Goal: Information Seeking & Learning: Check status

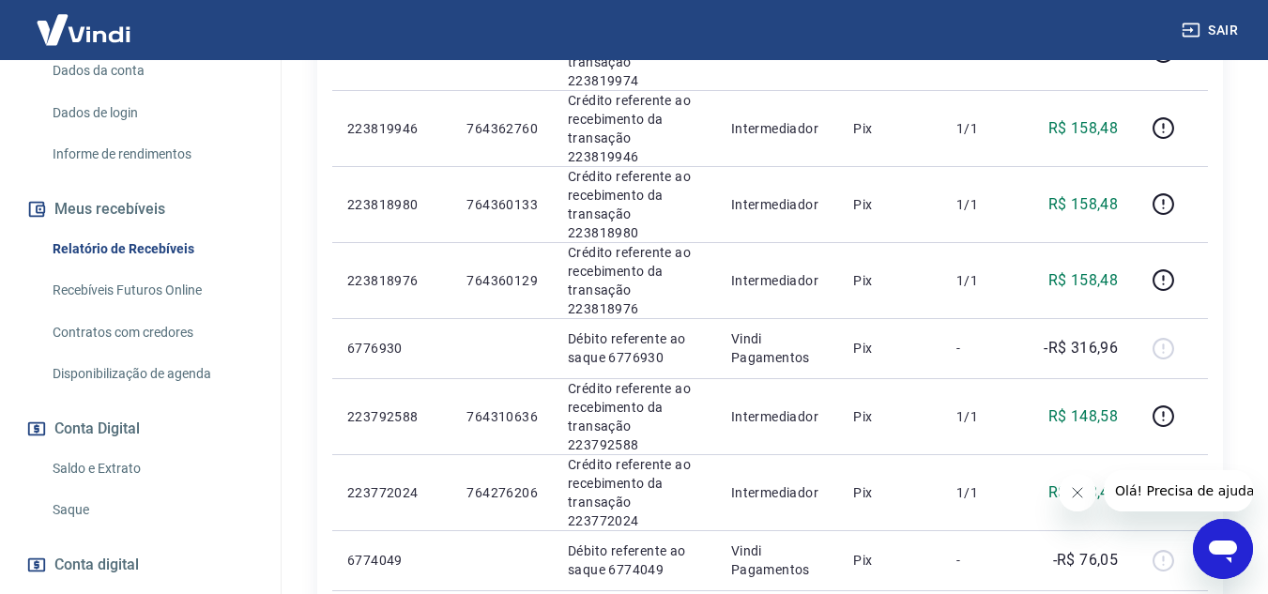
scroll to position [375, 0]
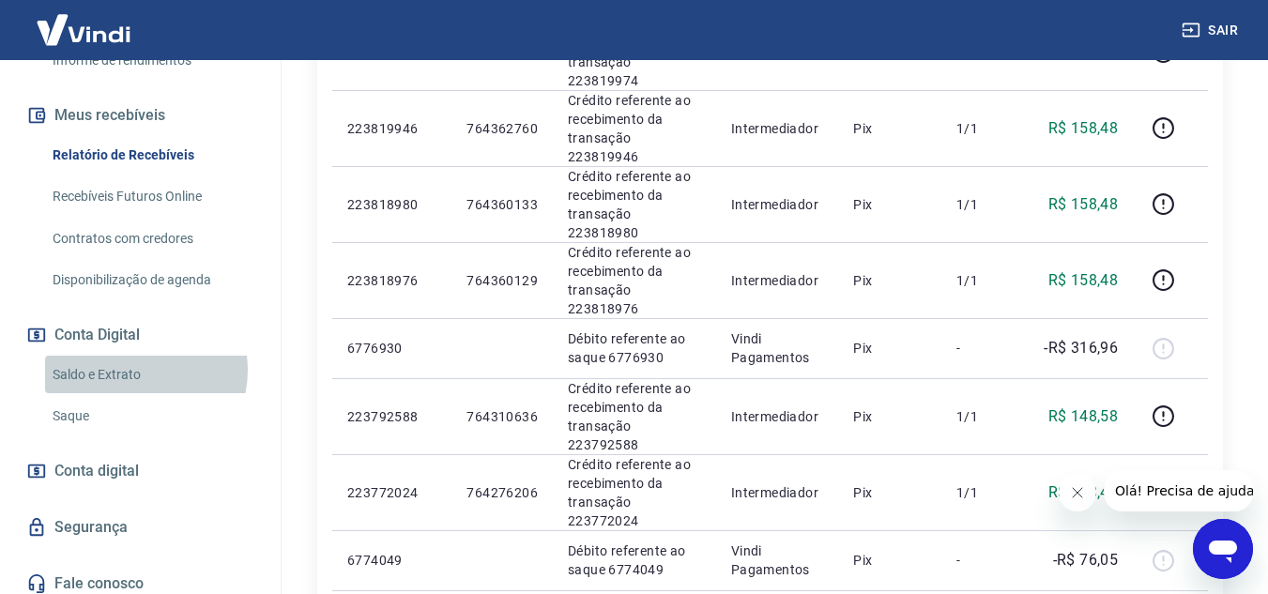
click at [134, 389] on link "Saldo e Extrato" at bounding box center [151, 375] width 213 height 38
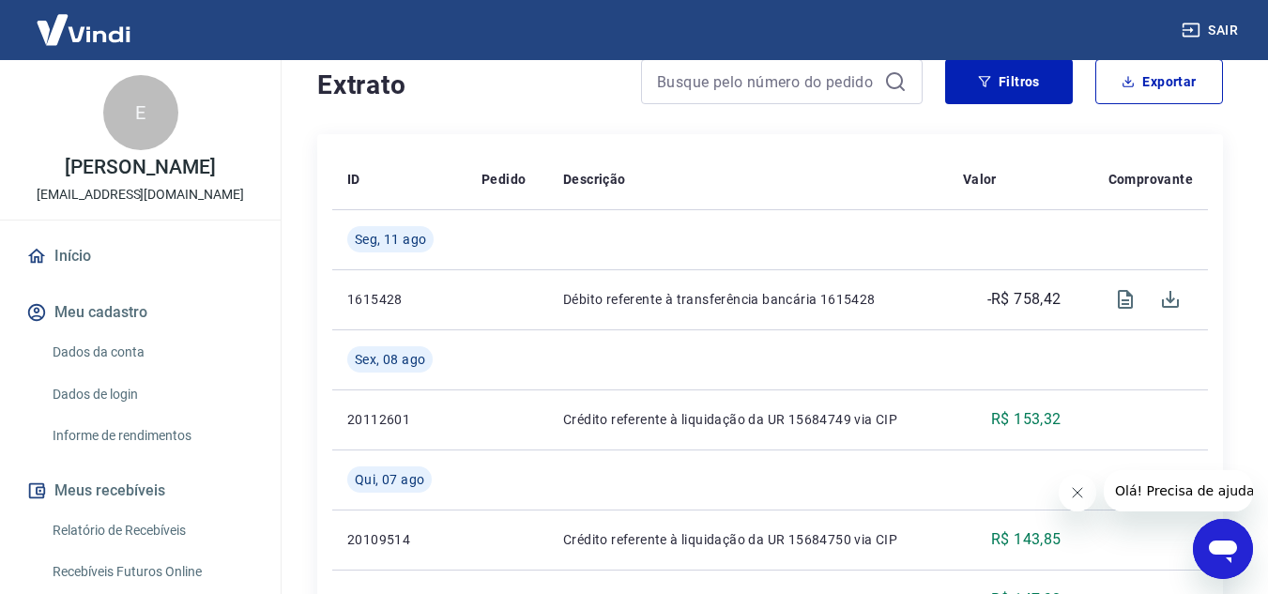
scroll to position [188, 0]
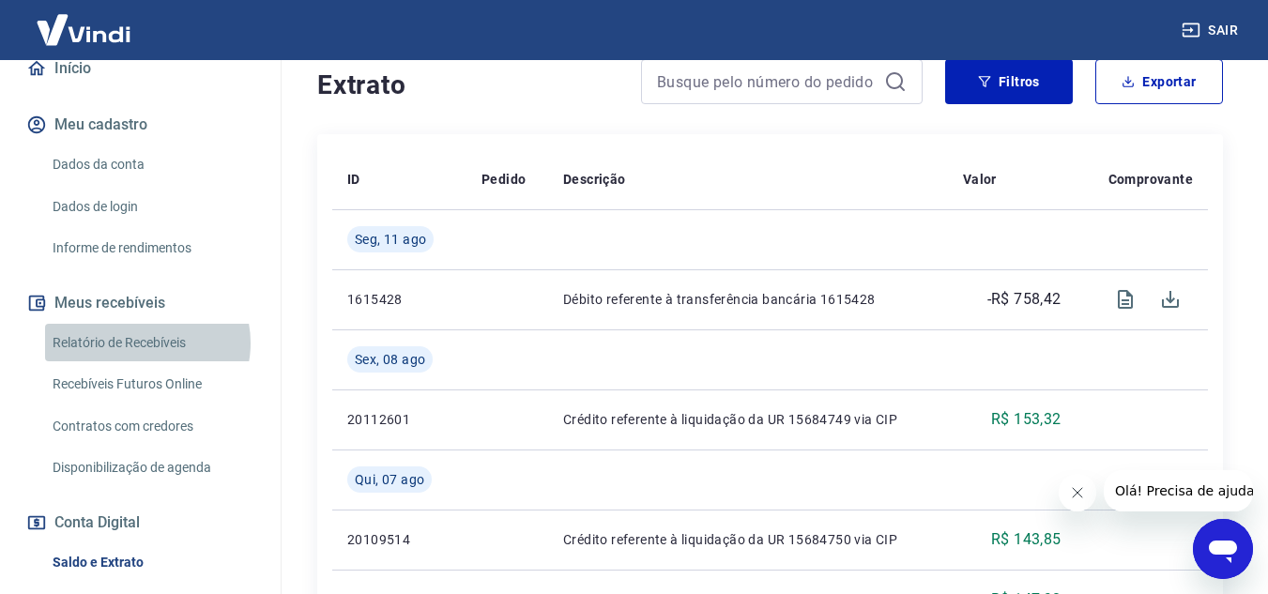
click at [146, 362] on link "Relatório de Recebíveis" at bounding box center [151, 343] width 213 height 38
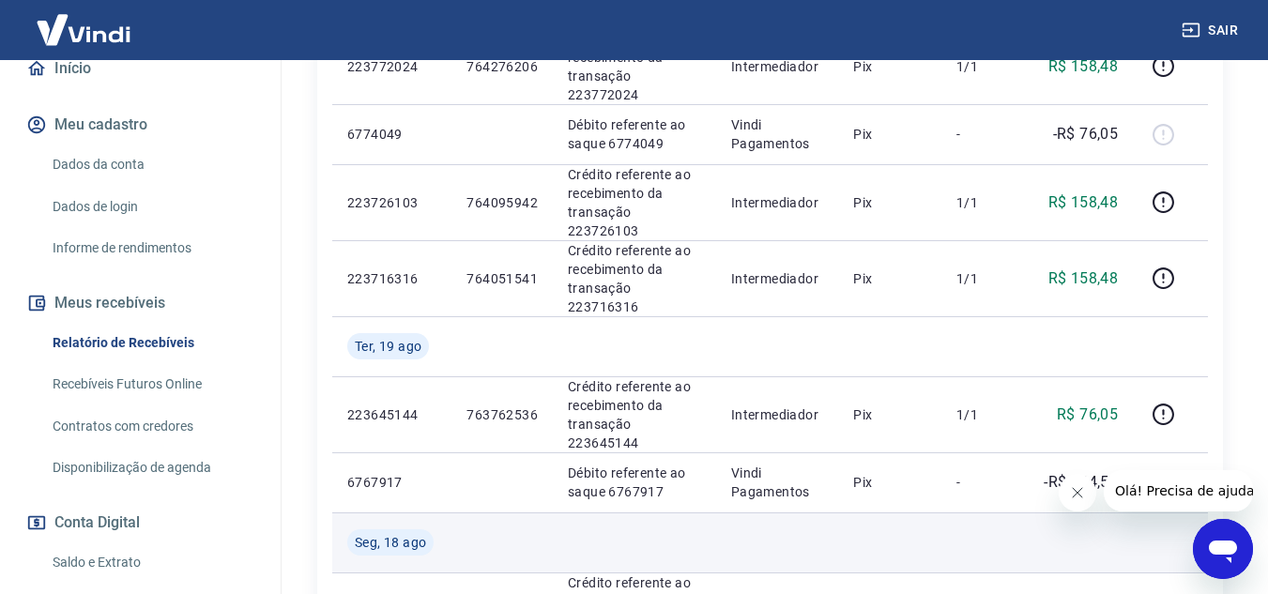
scroll to position [1314, 0]
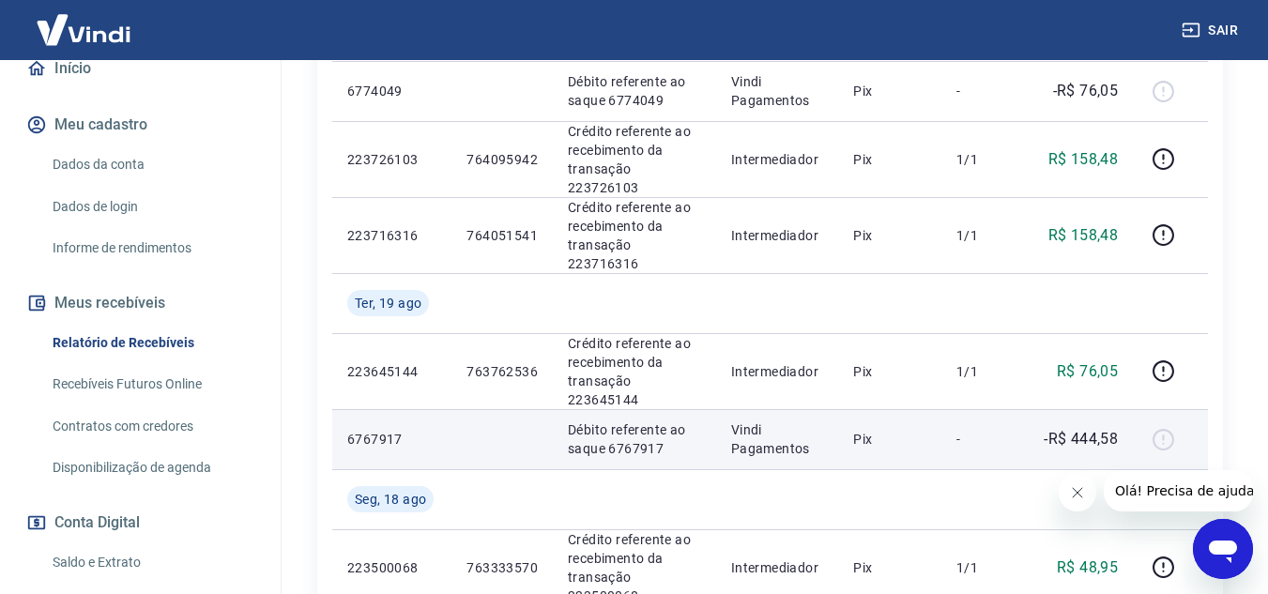
click at [632, 420] on p "Débito referente ao saque 6767917" at bounding box center [634, 439] width 133 height 38
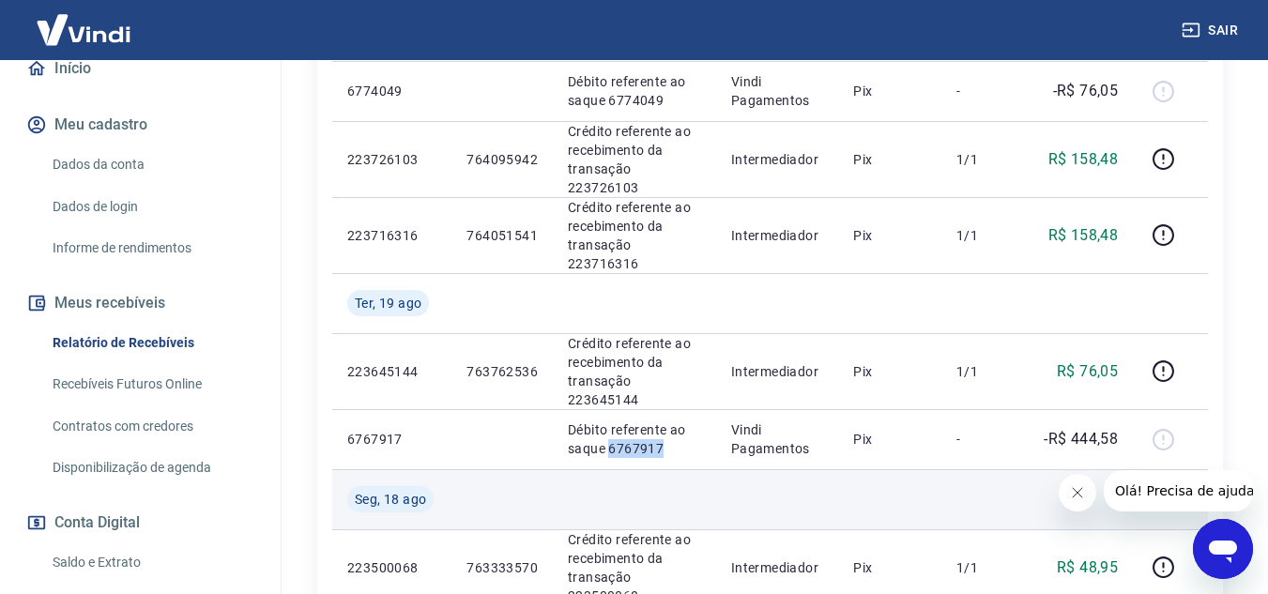
copy p "6767917"
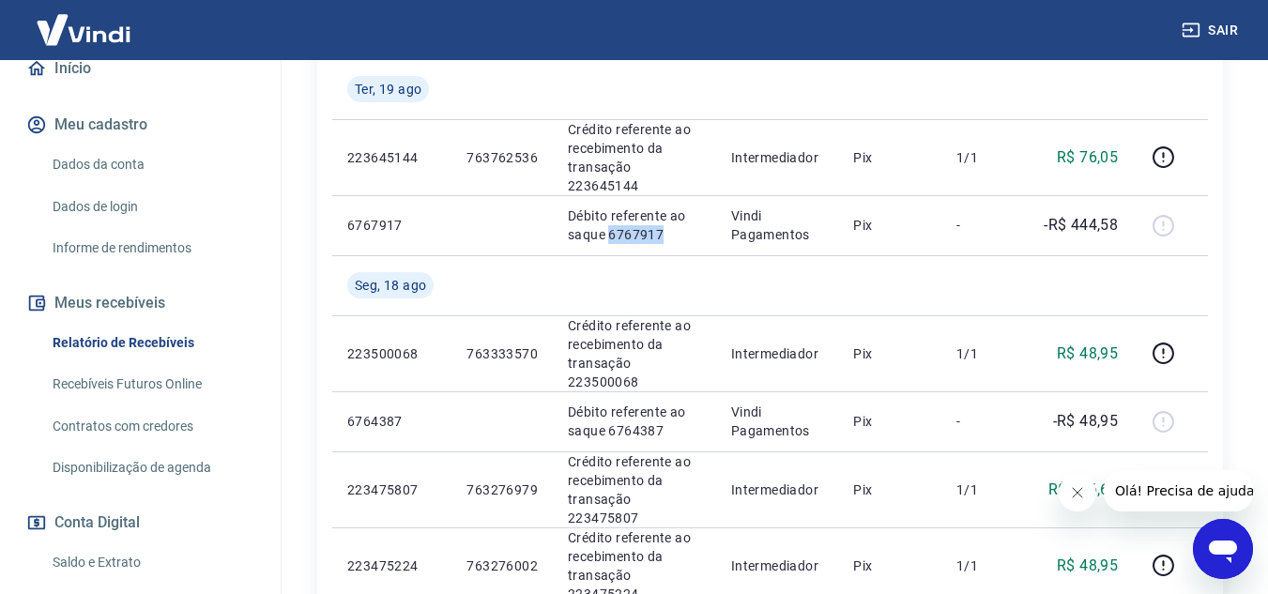
scroll to position [1590, 0]
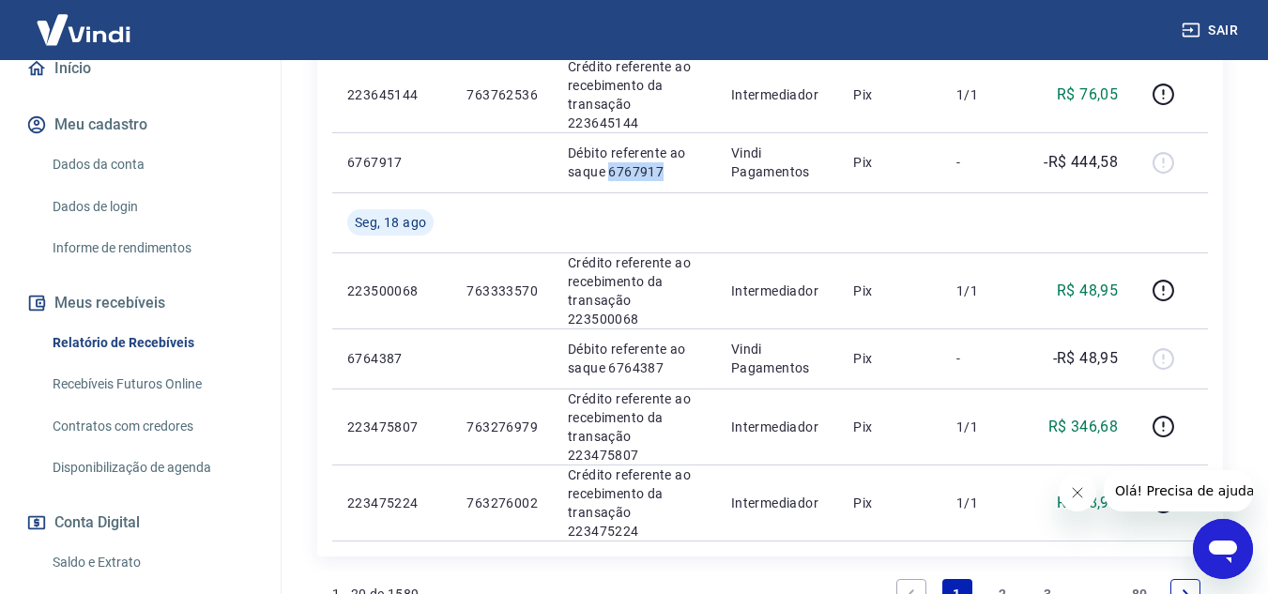
click at [984, 571] on li "2" at bounding box center [1002, 593] width 45 height 45
click at [1000, 579] on link "2" at bounding box center [1002, 594] width 30 height 30
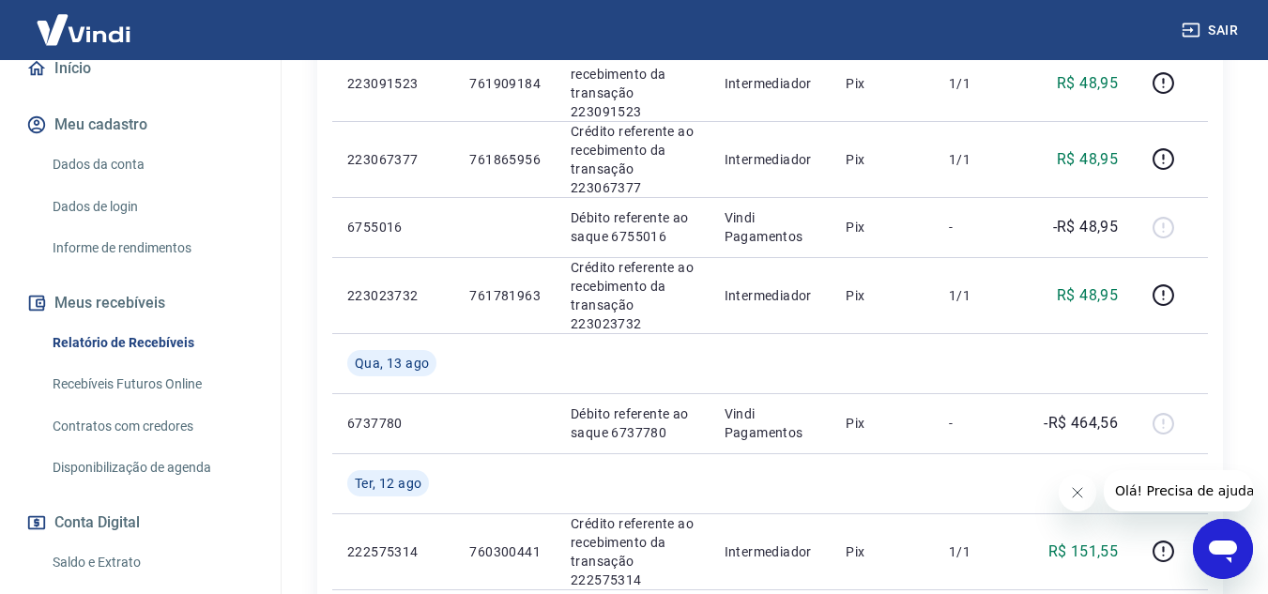
scroll to position [1463, 0]
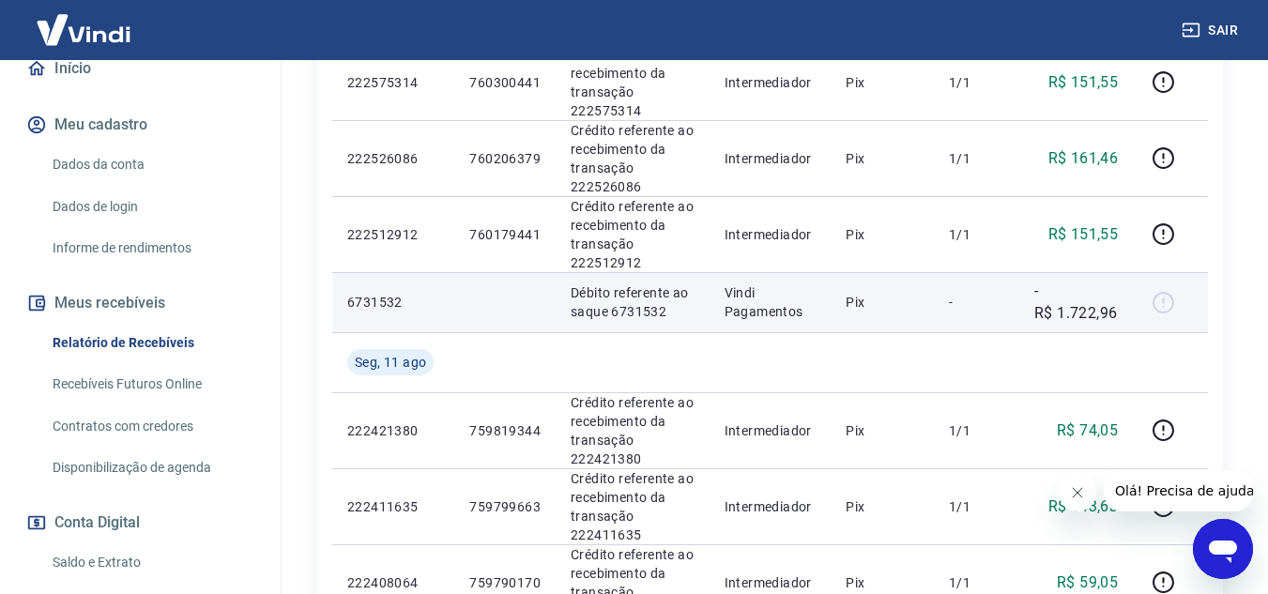
click at [641, 310] on p "Débito referente ao saque 6731532" at bounding box center [633, 302] width 124 height 38
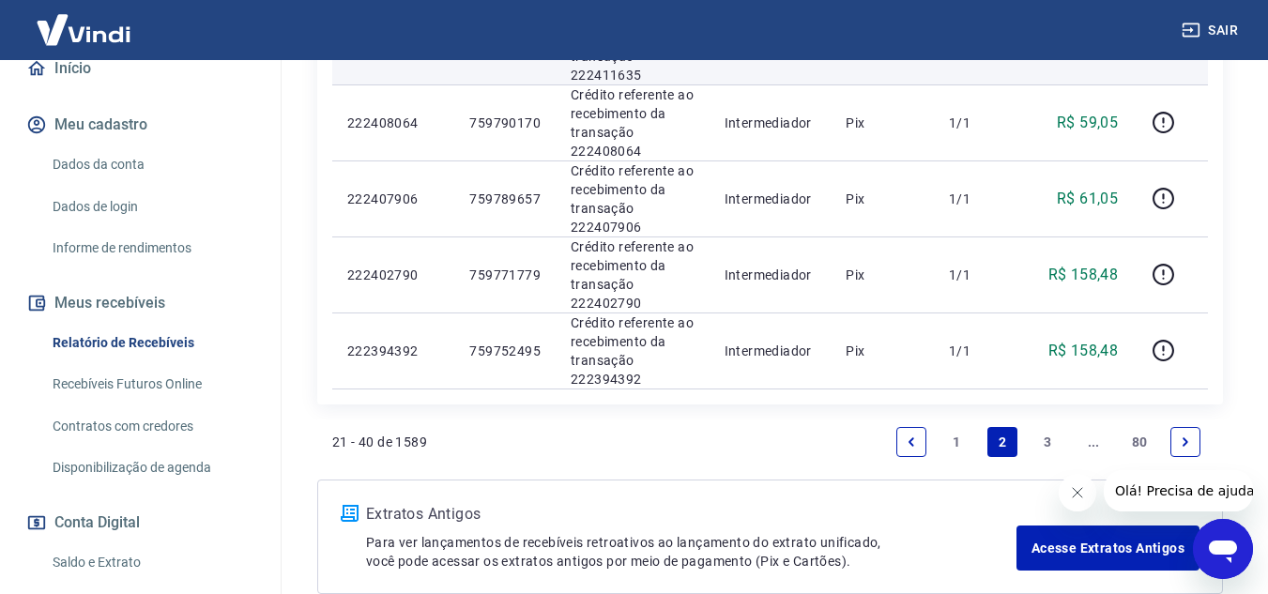
scroll to position [2026, 0]
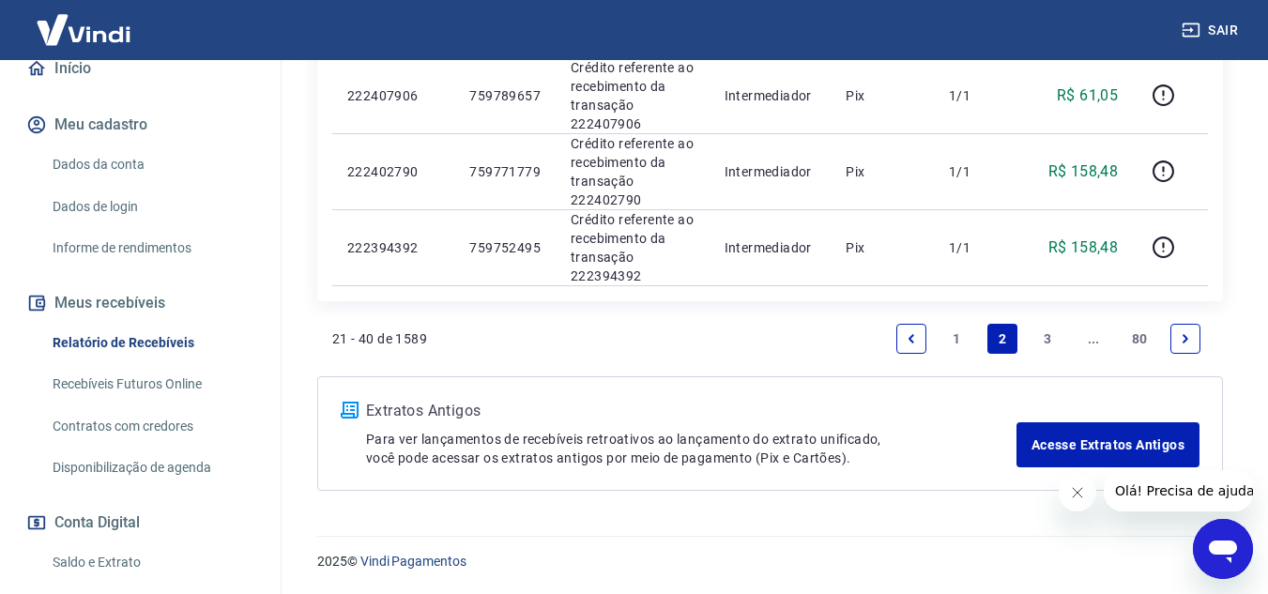
click at [1045, 332] on link "3" at bounding box center [1048, 339] width 30 height 30
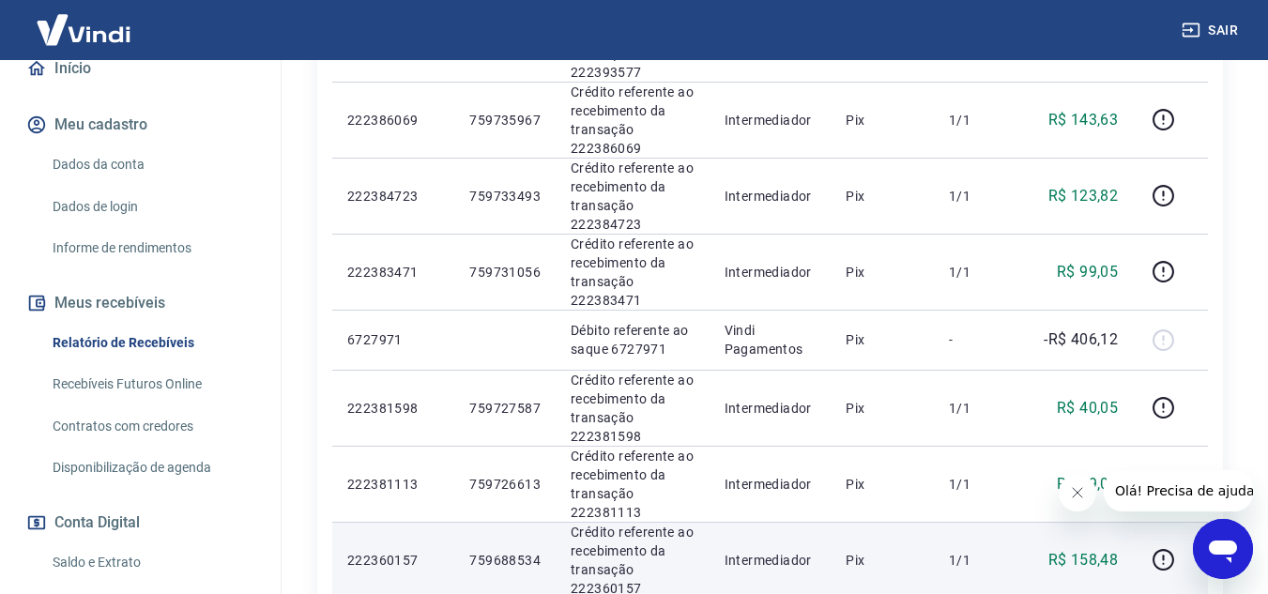
scroll to position [658, 0]
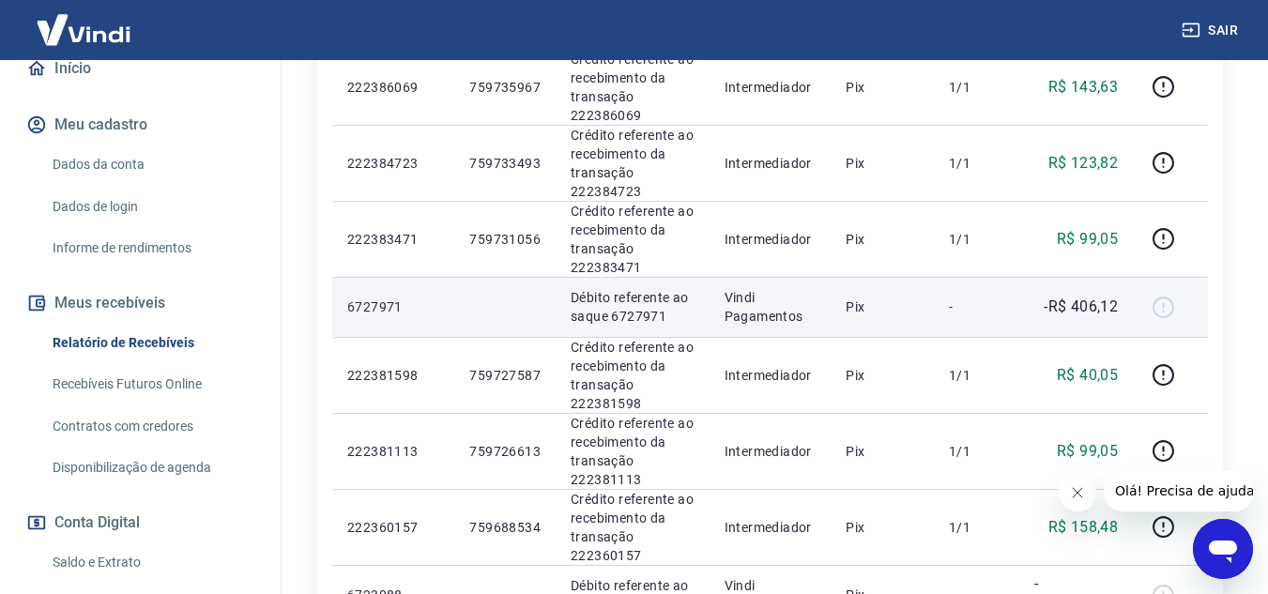
click at [645, 309] on p "Débito referente ao saque 6727971" at bounding box center [633, 307] width 124 height 38
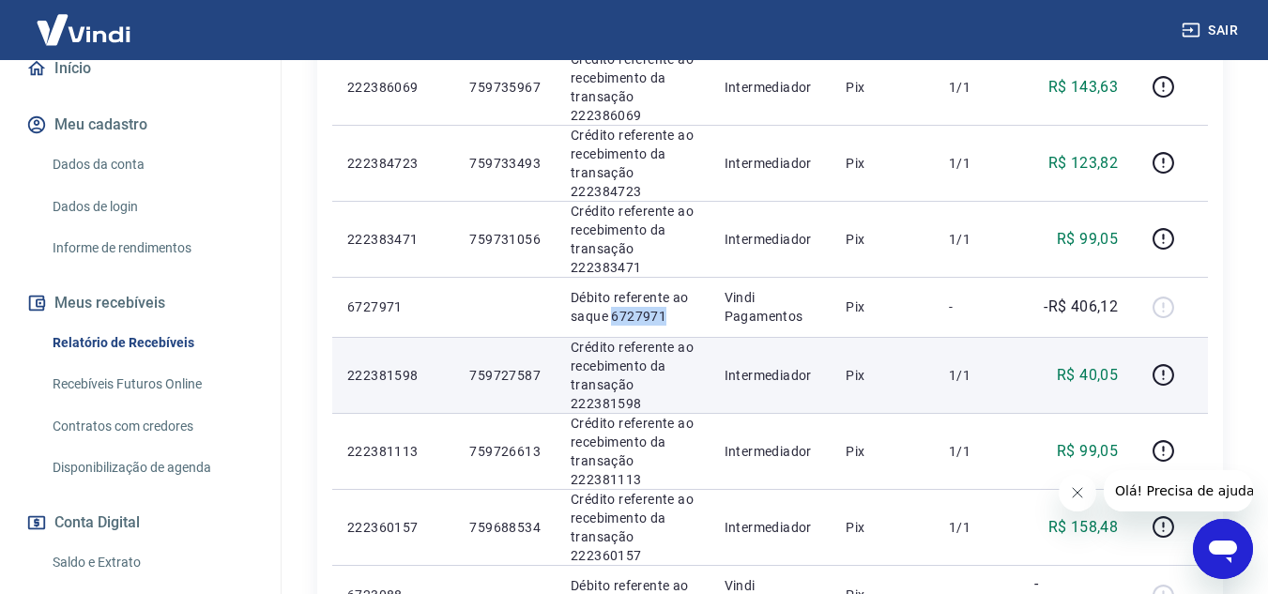
copy p "6727971"
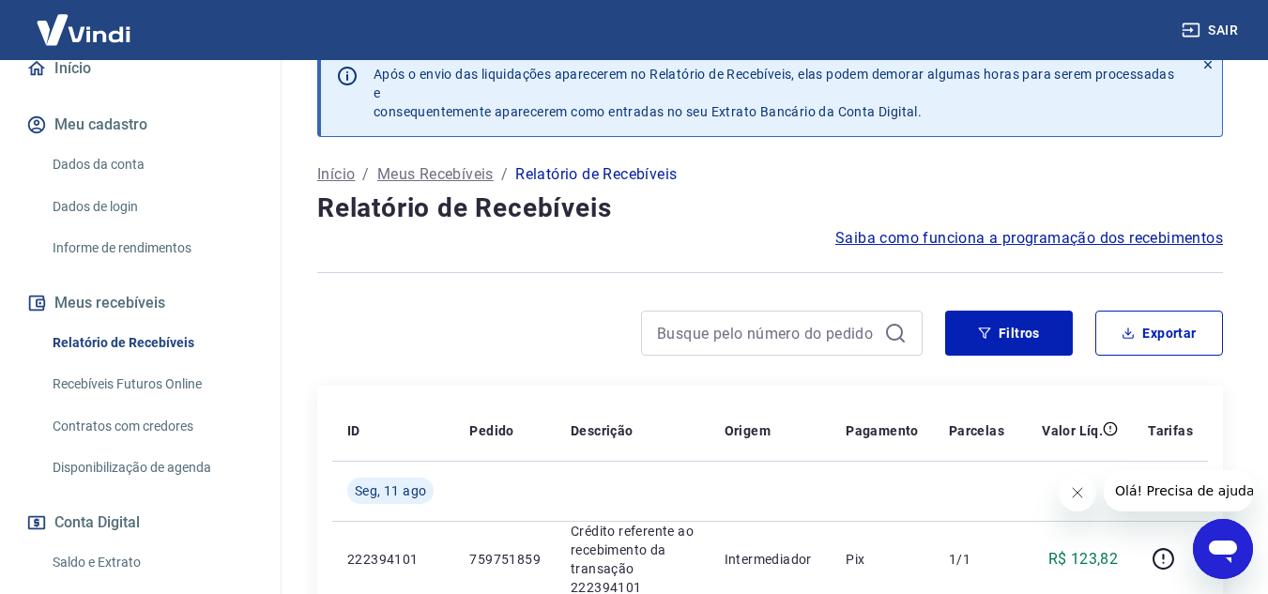
scroll to position [0, 0]
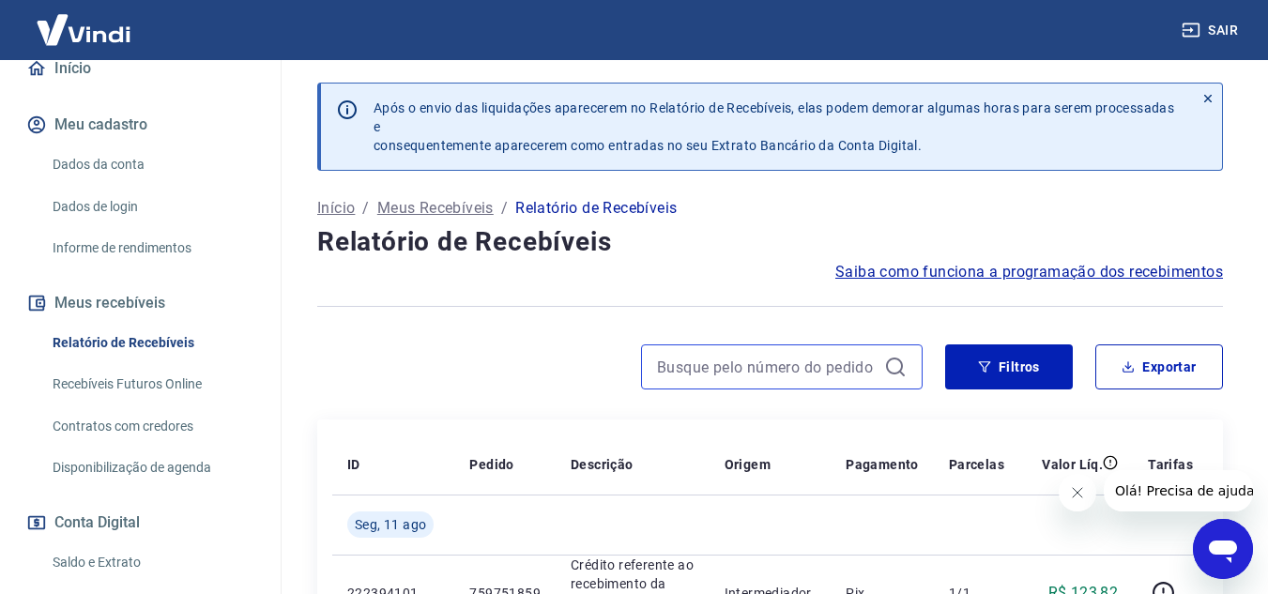
click at [834, 356] on input at bounding box center [767, 367] width 220 height 28
paste input "6727971"
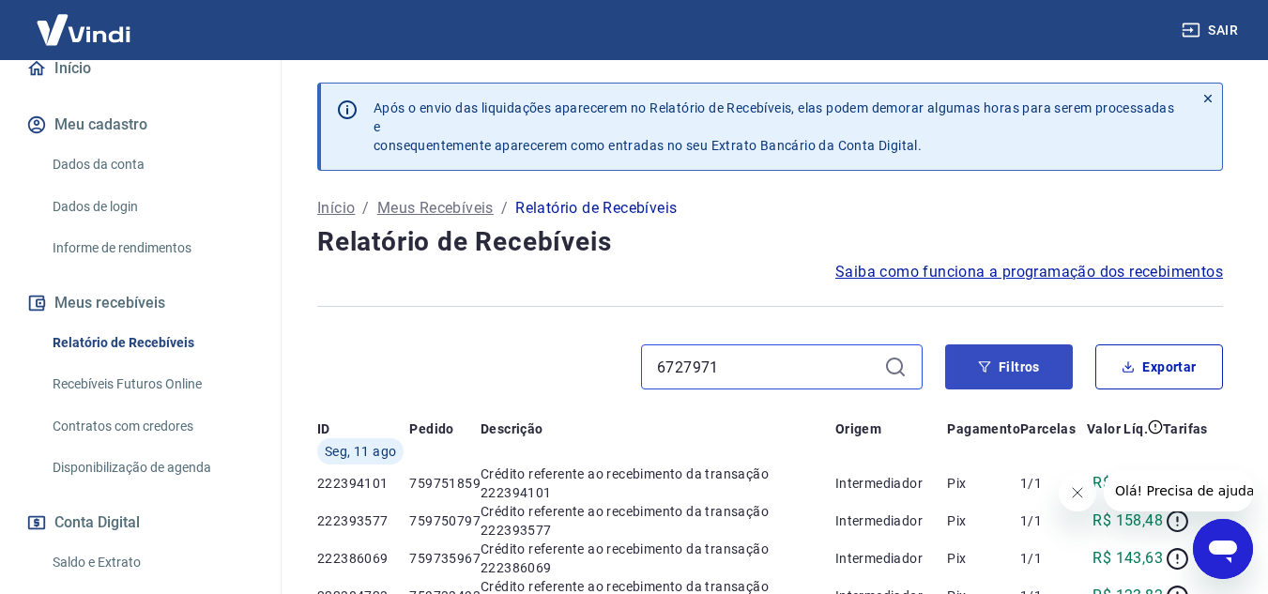
type input "6727971"
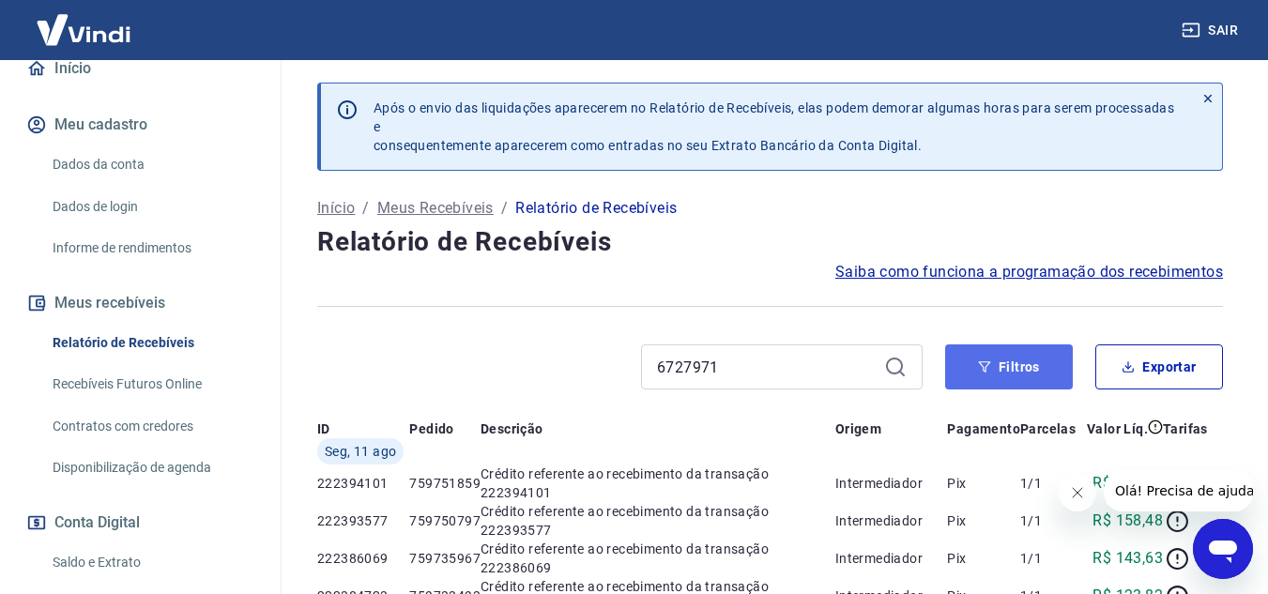
click at [996, 352] on button "Filtros" at bounding box center [1009, 366] width 128 height 45
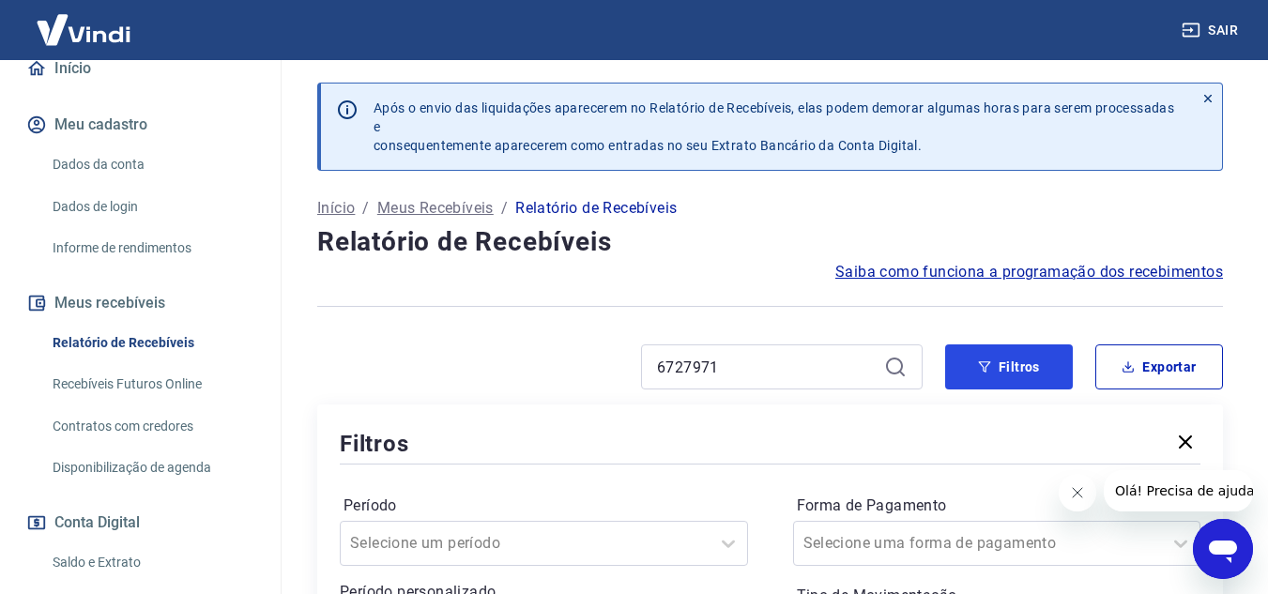
scroll to position [188, 0]
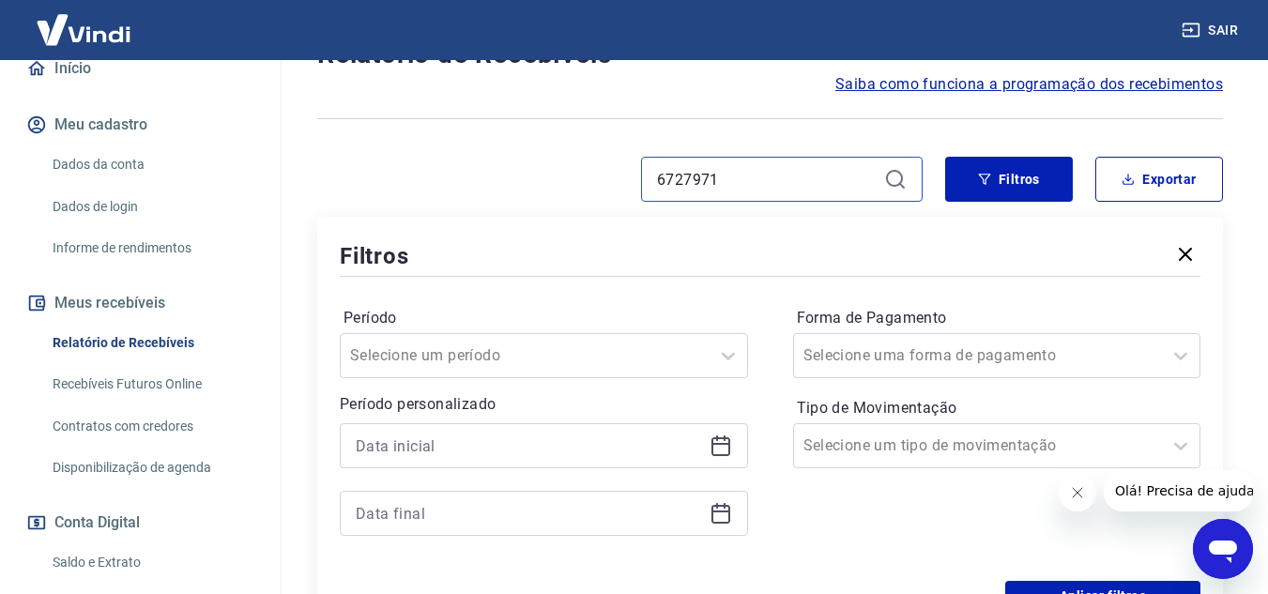
click at [750, 179] on input "6727971" at bounding box center [767, 179] width 220 height 28
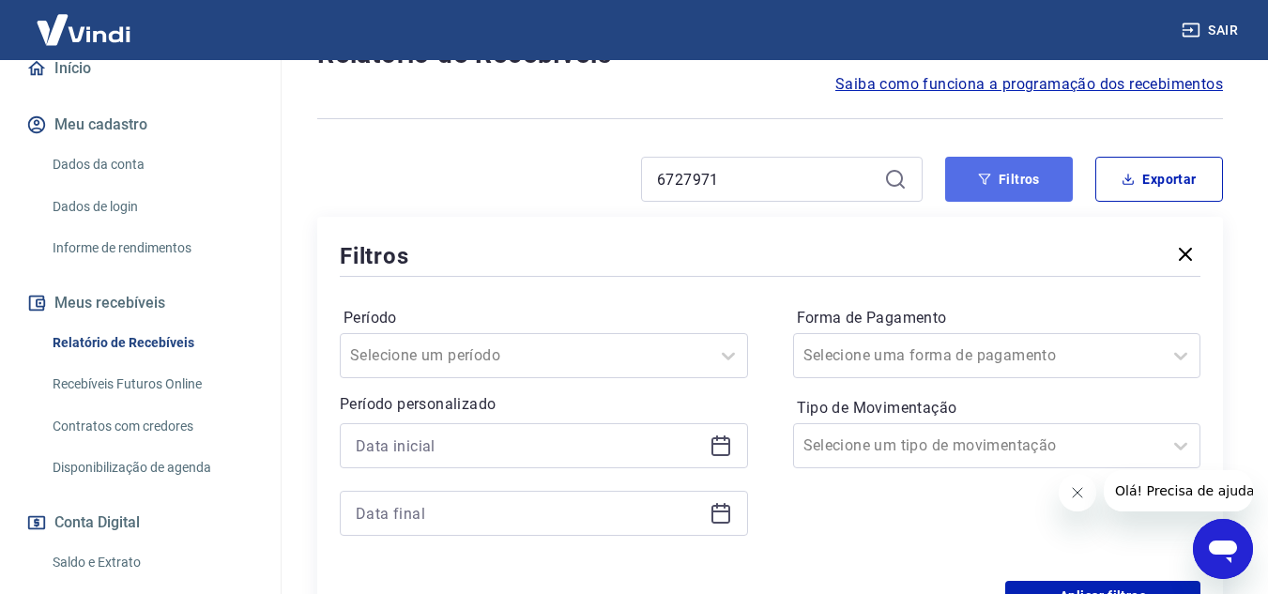
click at [1000, 174] on button "Filtros" at bounding box center [1009, 179] width 128 height 45
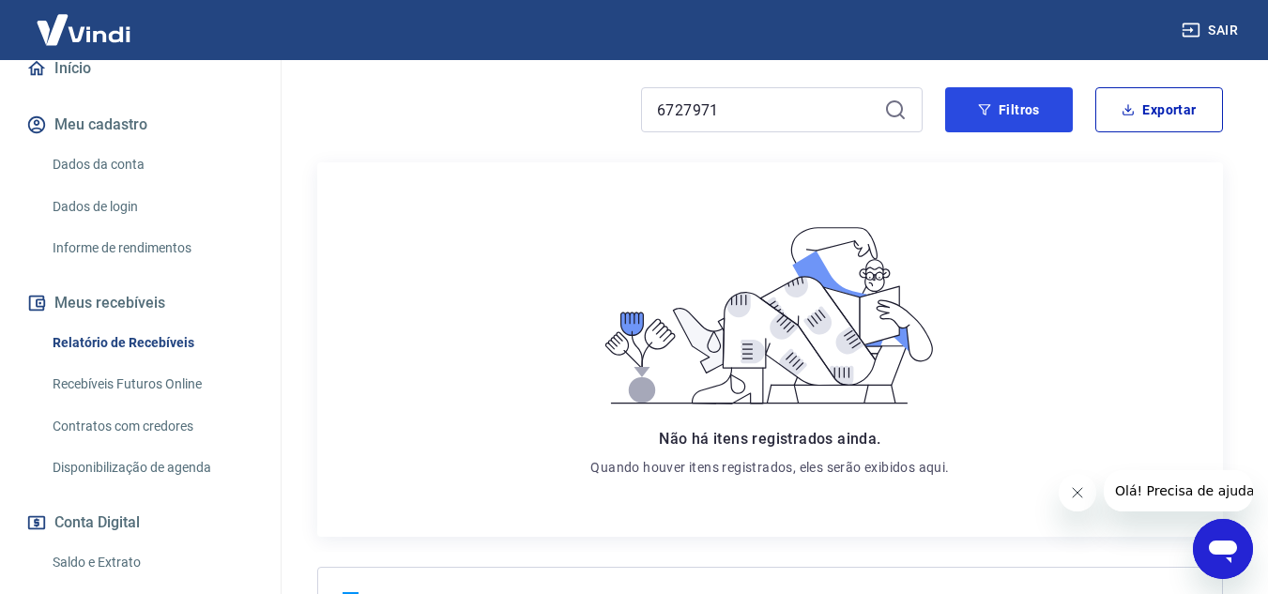
scroll to position [94, 0]
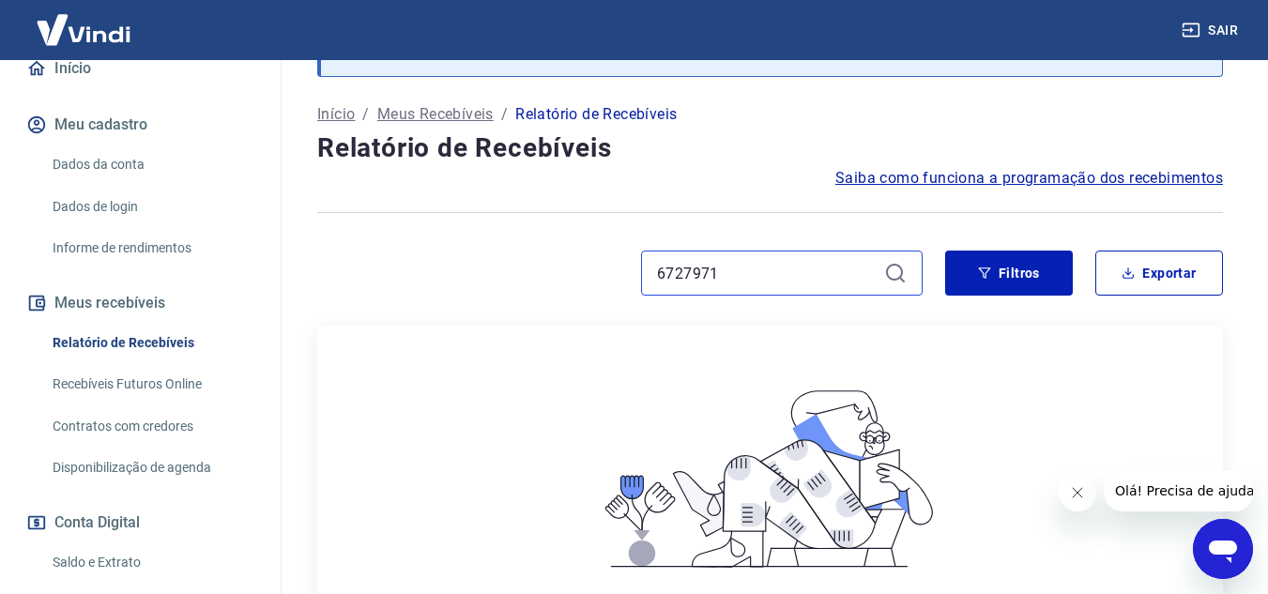
click at [534, 280] on div "6727971" at bounding box center [619, 273] width 605 height 45
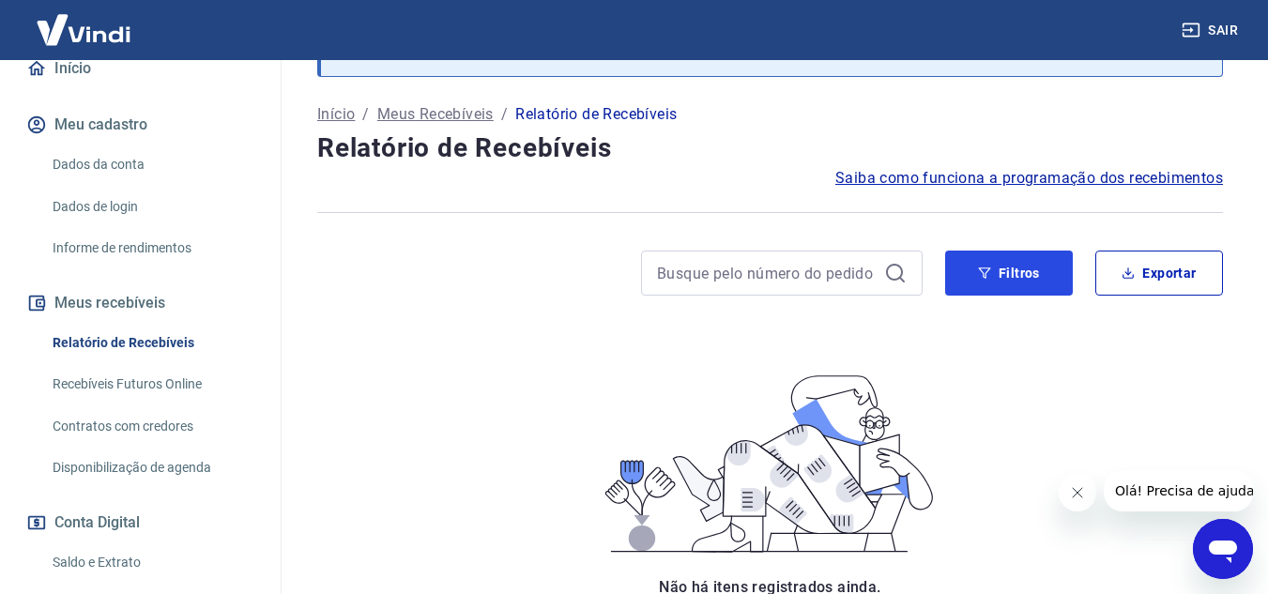
click at [981, 269] on div "Após o envio das liquidações aparecerem no Relatório de Recebíveis, elas podem …" at bounding box center [770, 401] width 951 height 871
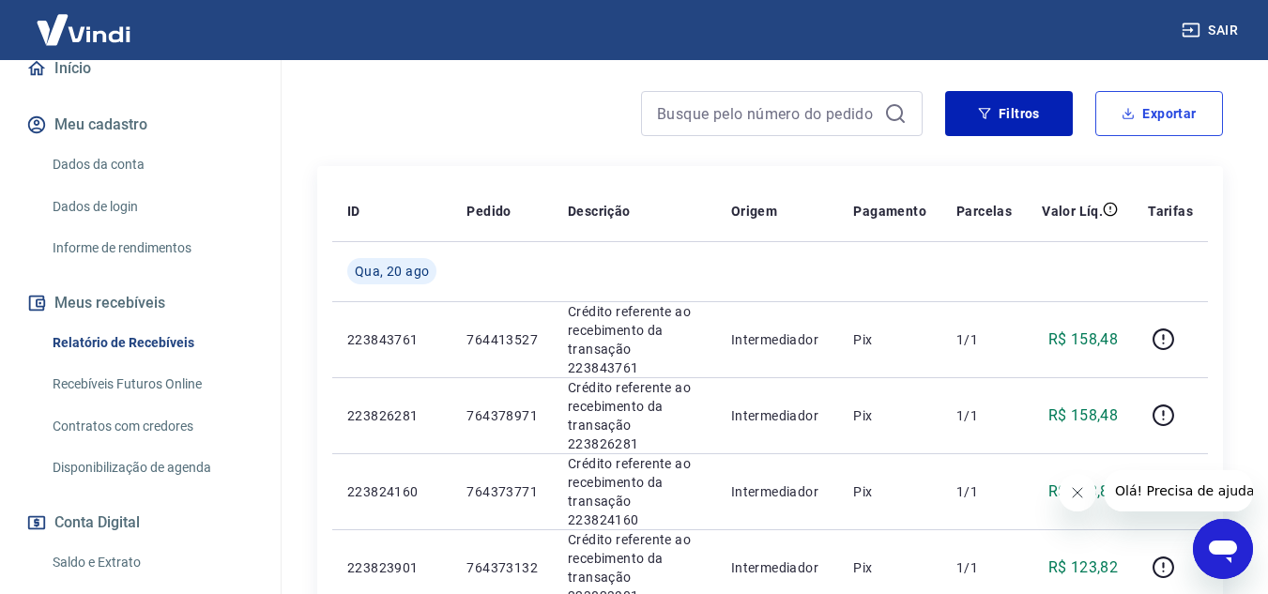
scroll to position [723, 0]
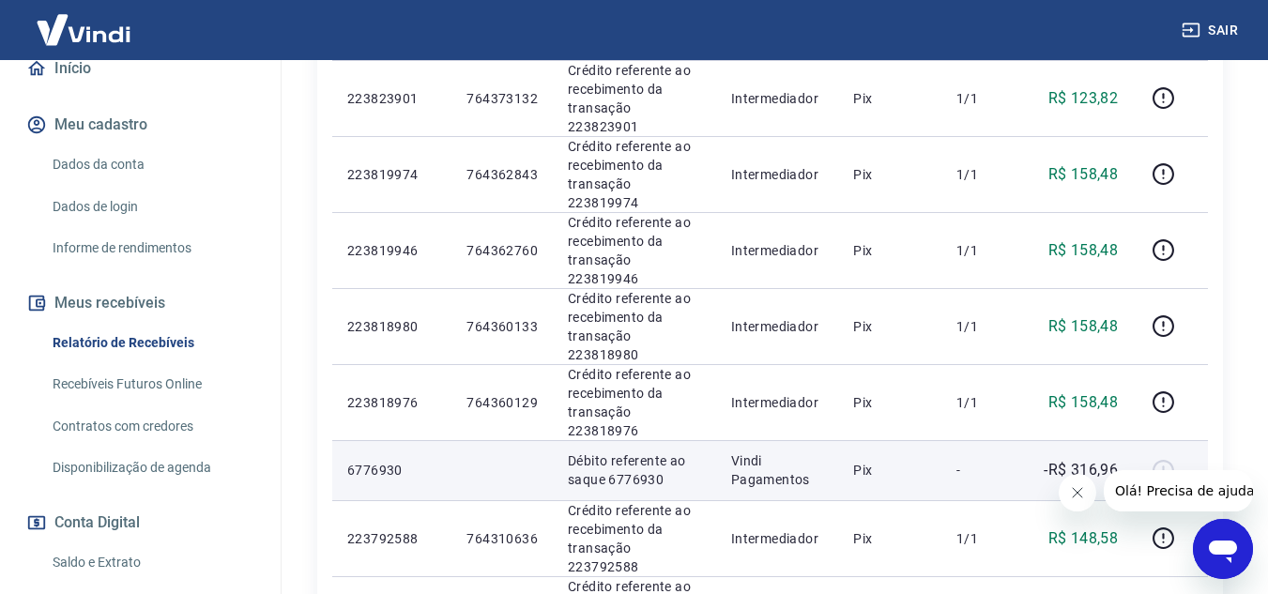
click at [649, 451] on p "Débito referente ao saque 6776930" at bounding box center [634, 470] width 133 height 38
copy p "6776930"
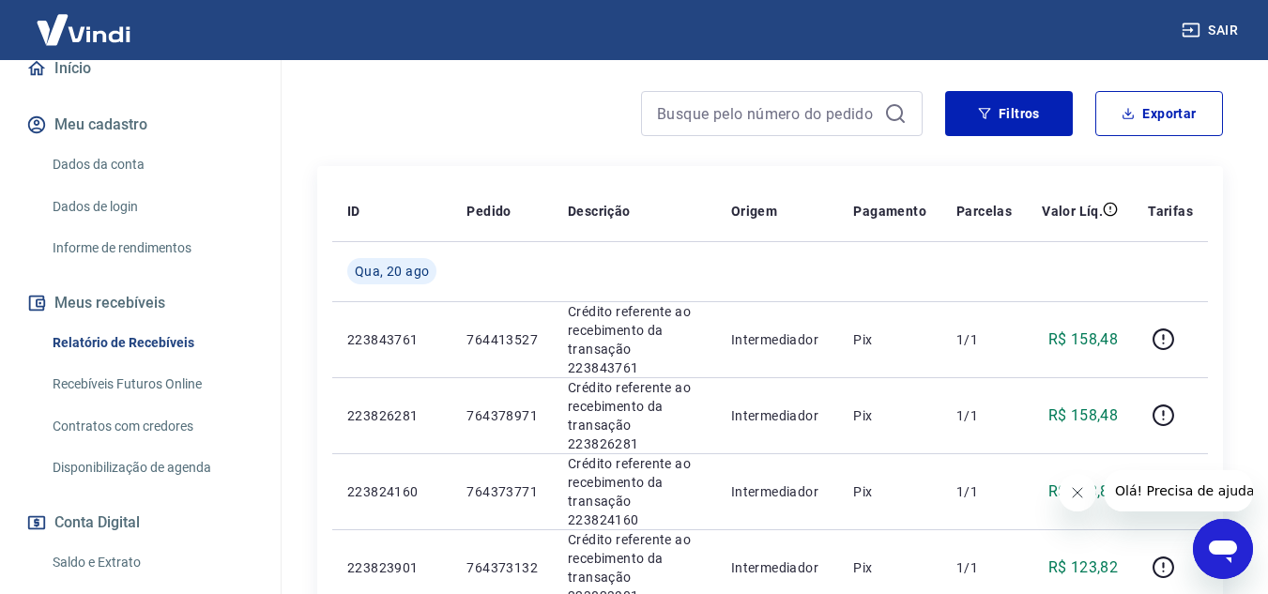
scroll to position [0, 0]
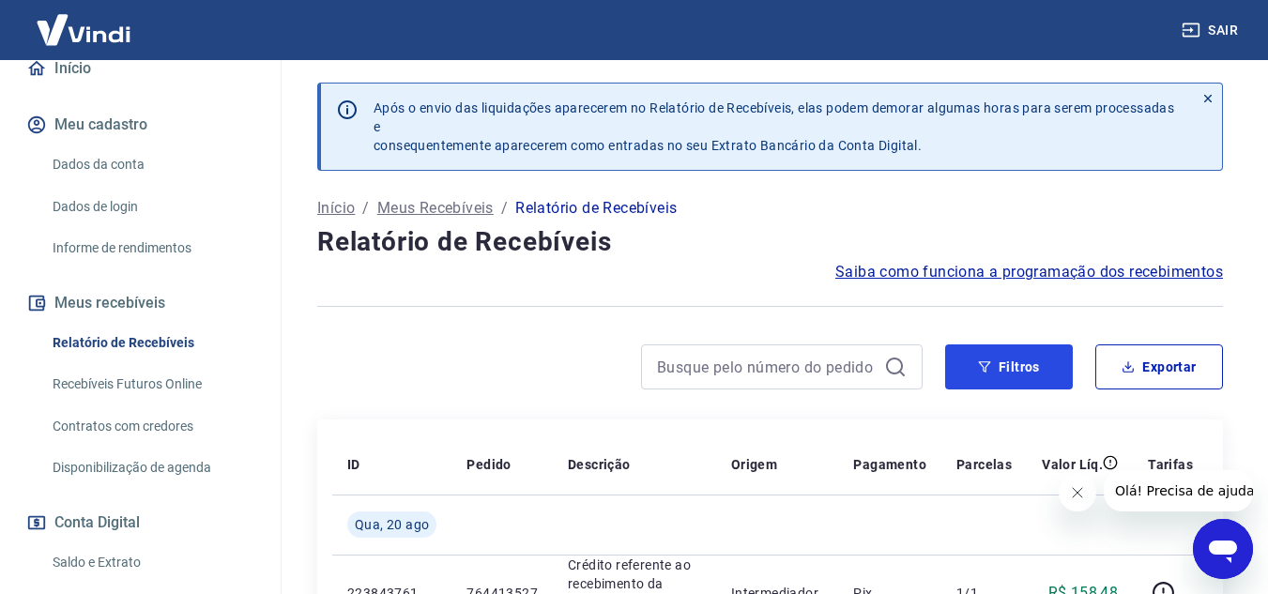
click at [1027, 372] on button "Filtros" at bounding box center [1009, 366] width 128 height 45
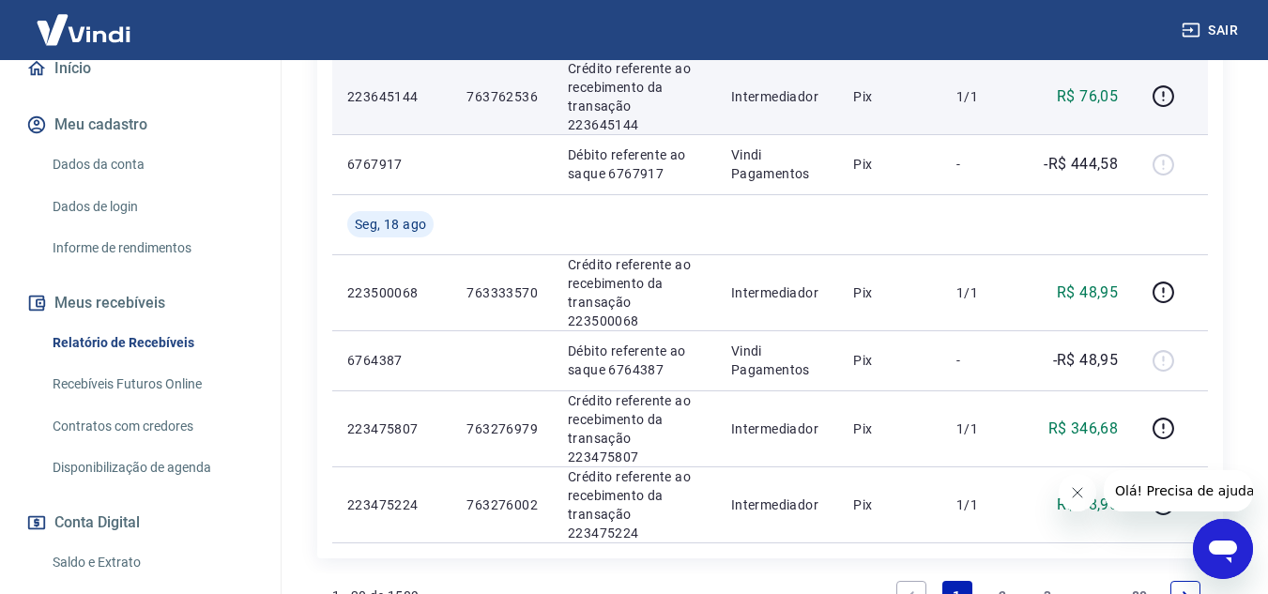
scroll to position [2007, 0]
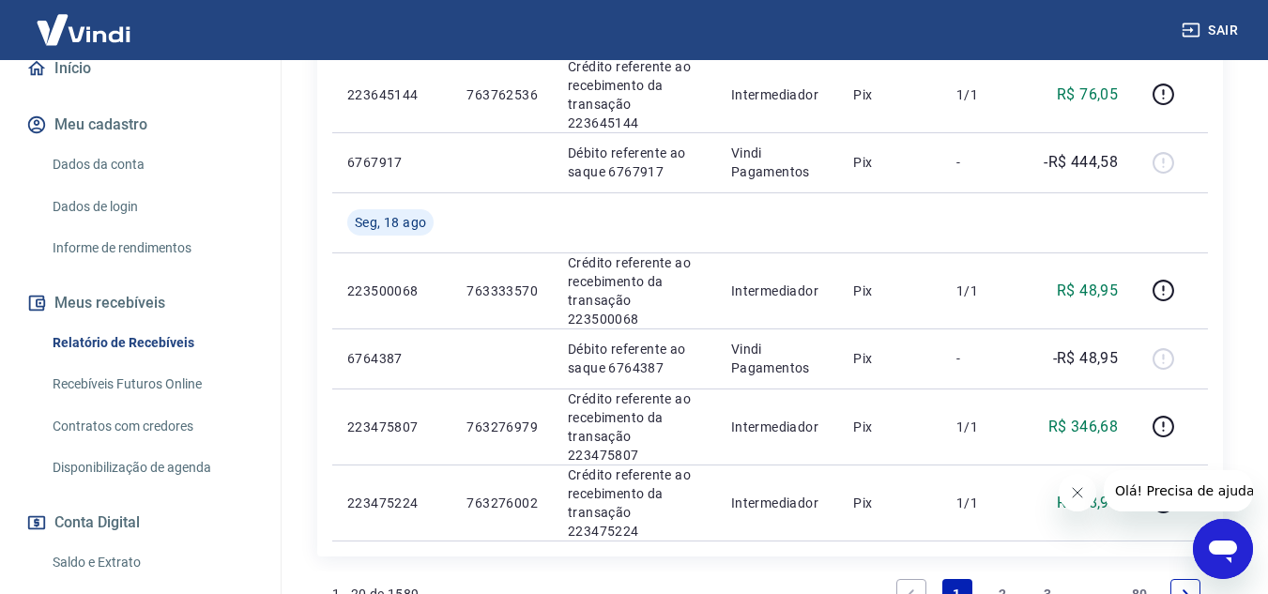
click at [1000, 579] on link "2" at bounding box center [1002, 594] width 30 height 30
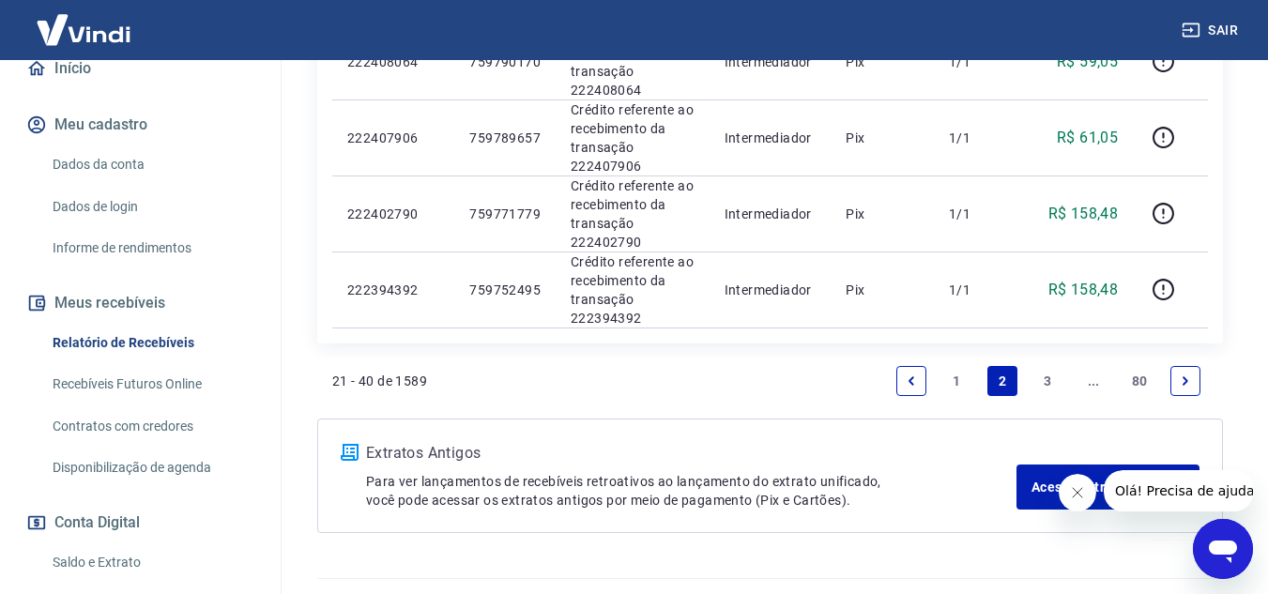
scroll to position [2443, 0]
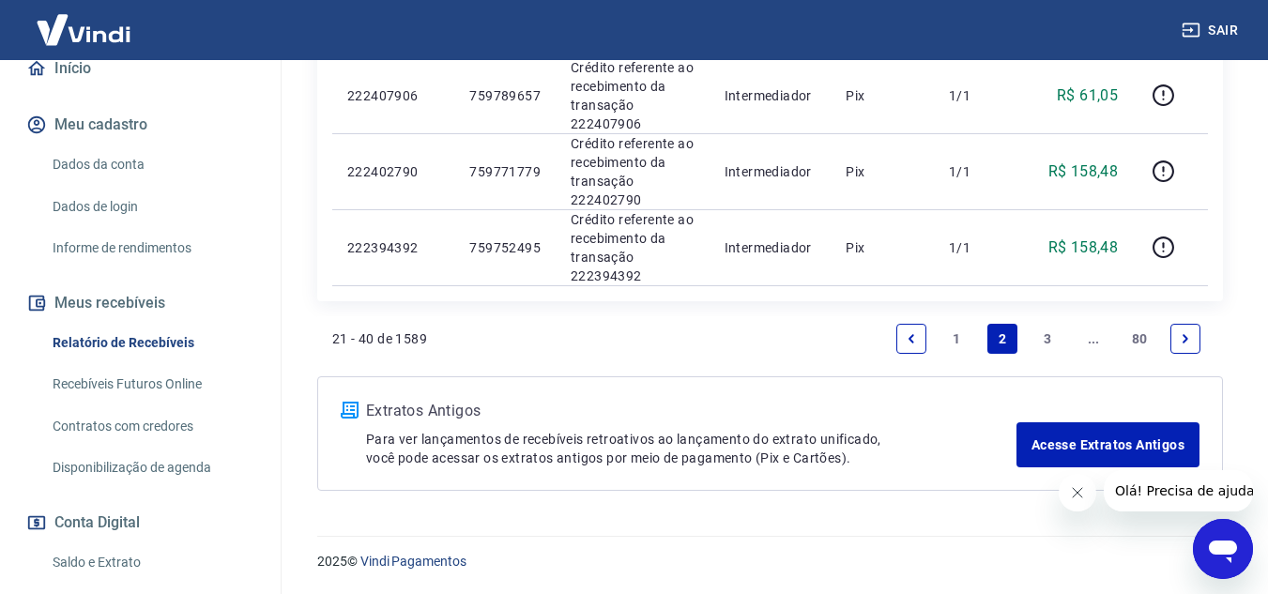
click at [1046, 332] on link "3" at bounding box center [1048, 339] width 30 height 30
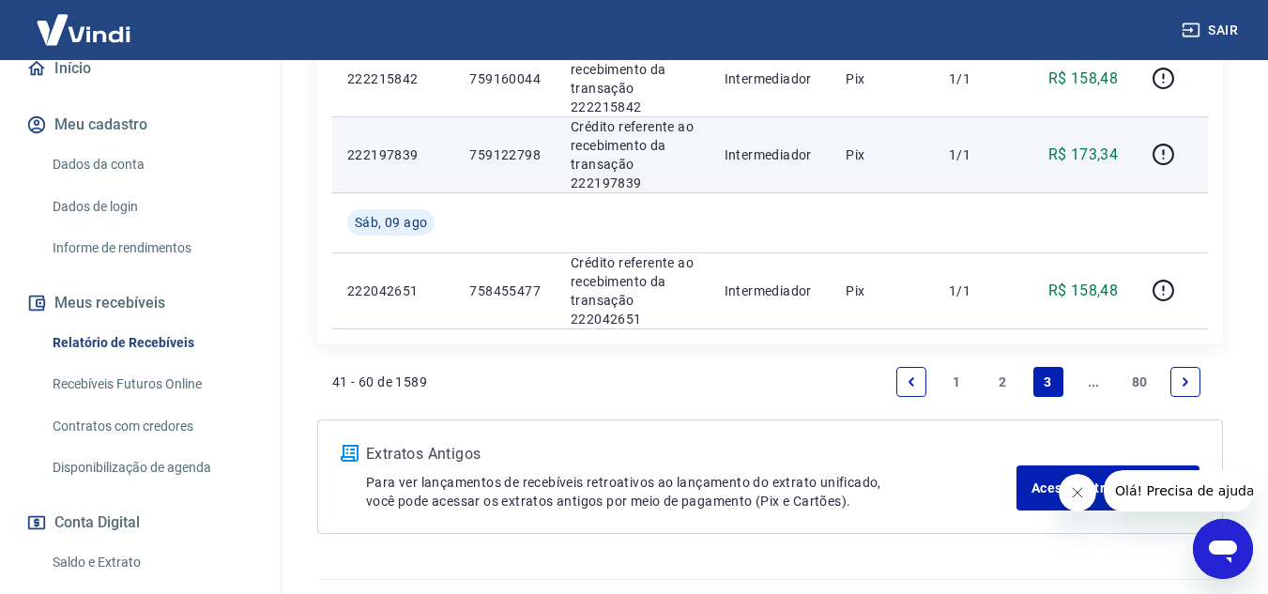
scroll to position [2294, 0]
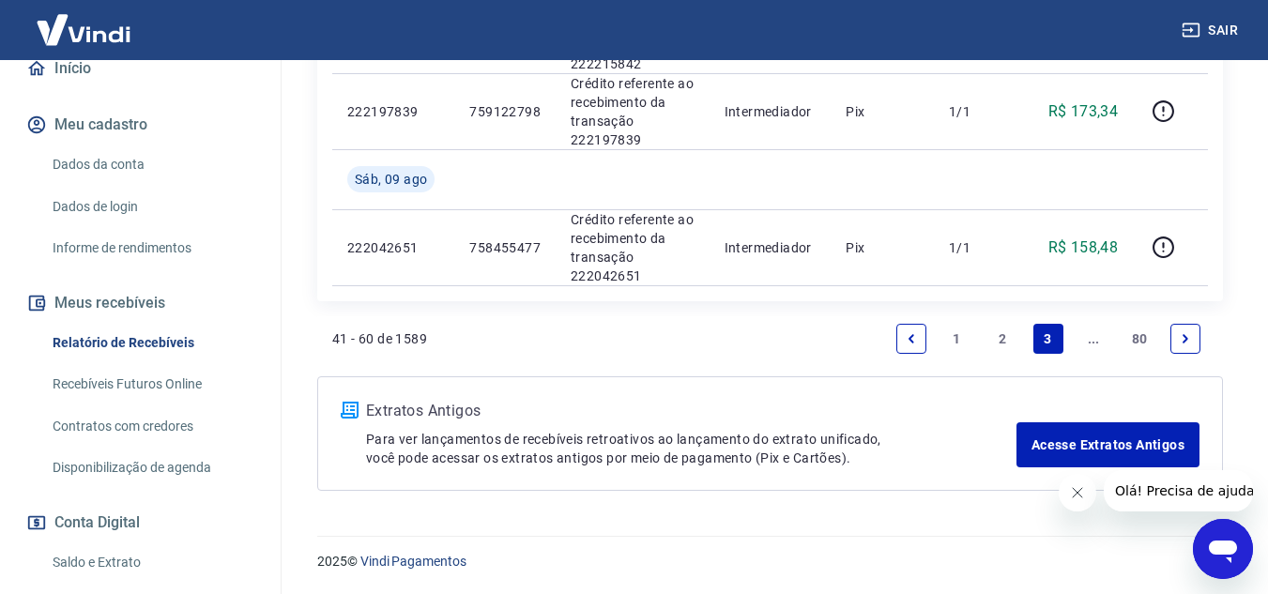
click at [1183, 338] on icon "Next page" at bounding box center [1185, 338] width 13 height 13
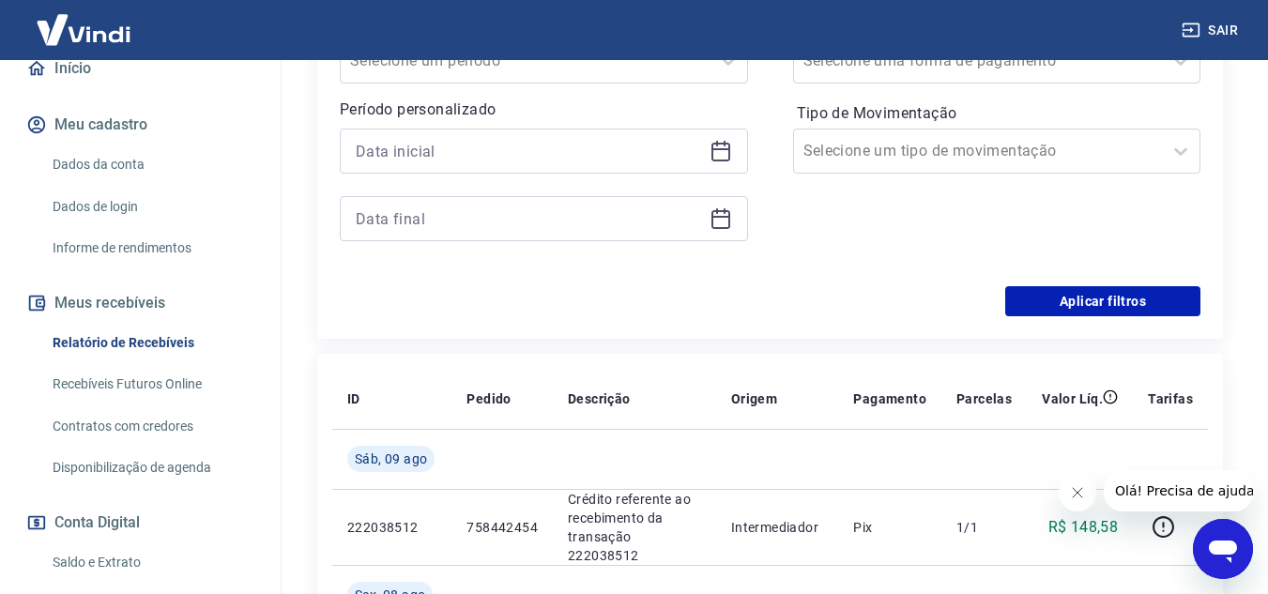
scroll to position [2067, 0]
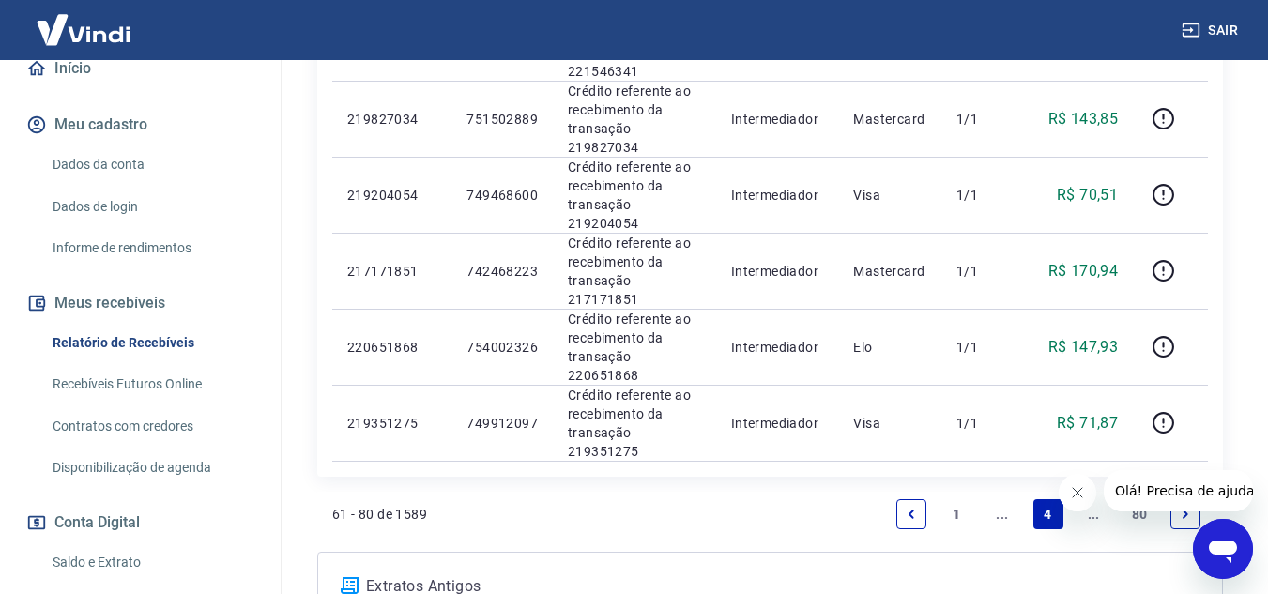
click at [1179, 499] on link "Next page" at bounding box center [1185, 514] width 30 height 30
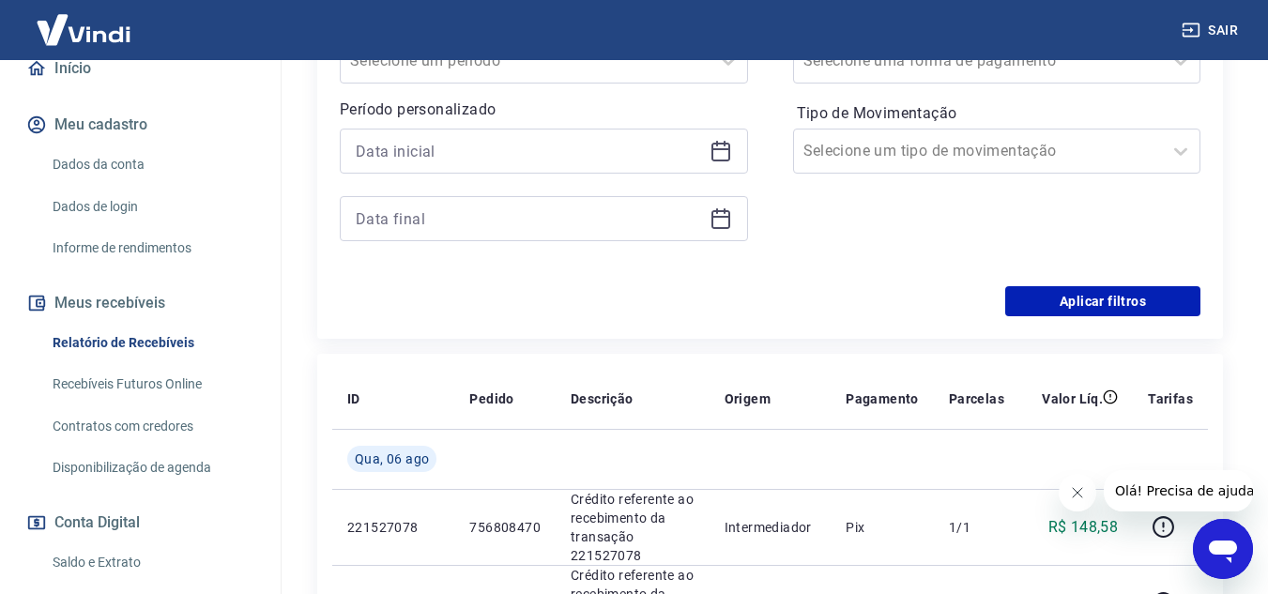
scroll to position [2458, 0]
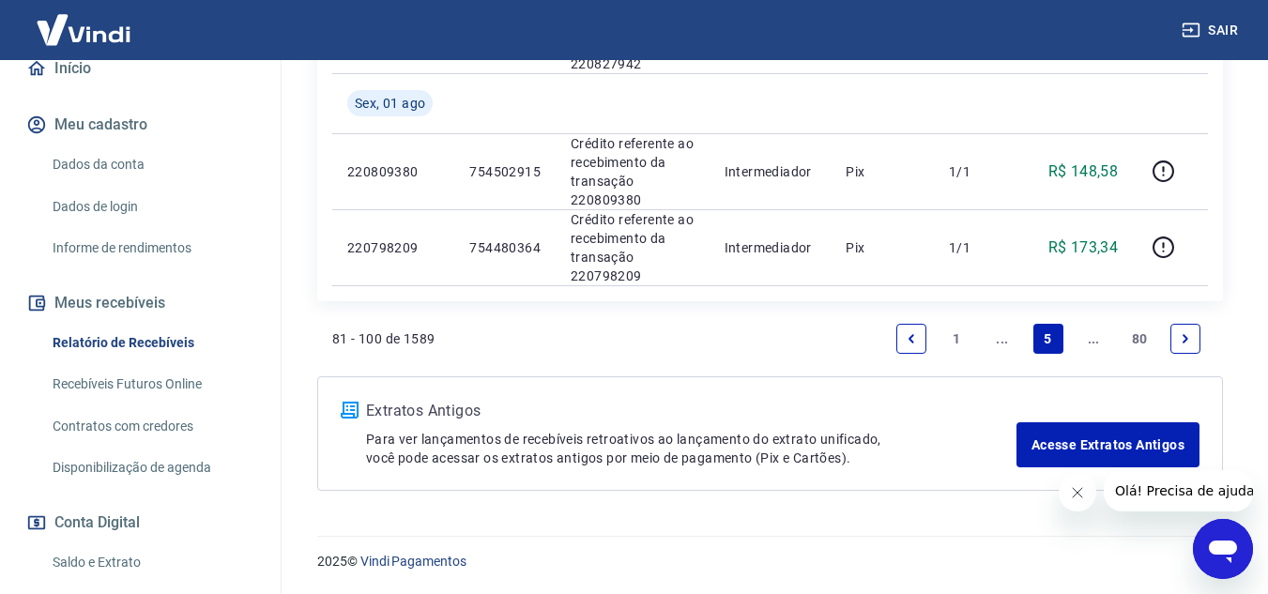
click at [1186, 339] on icon "Next page" at bounding box center [1185, 338] width 6 height 8
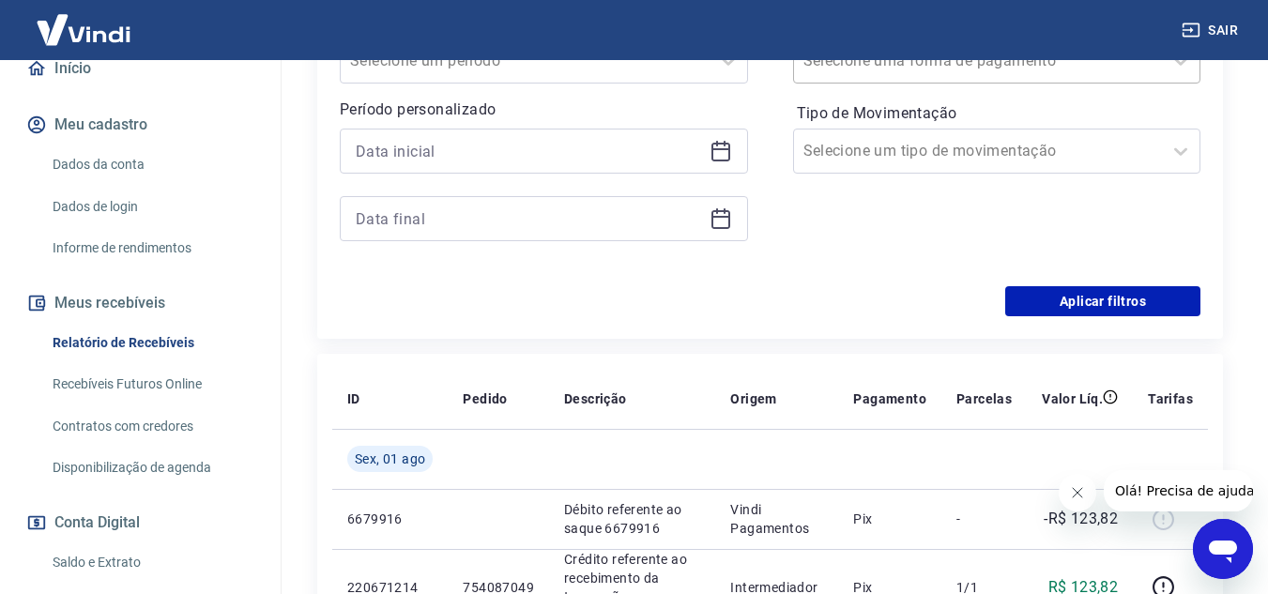
scroll to position [2307, 0]
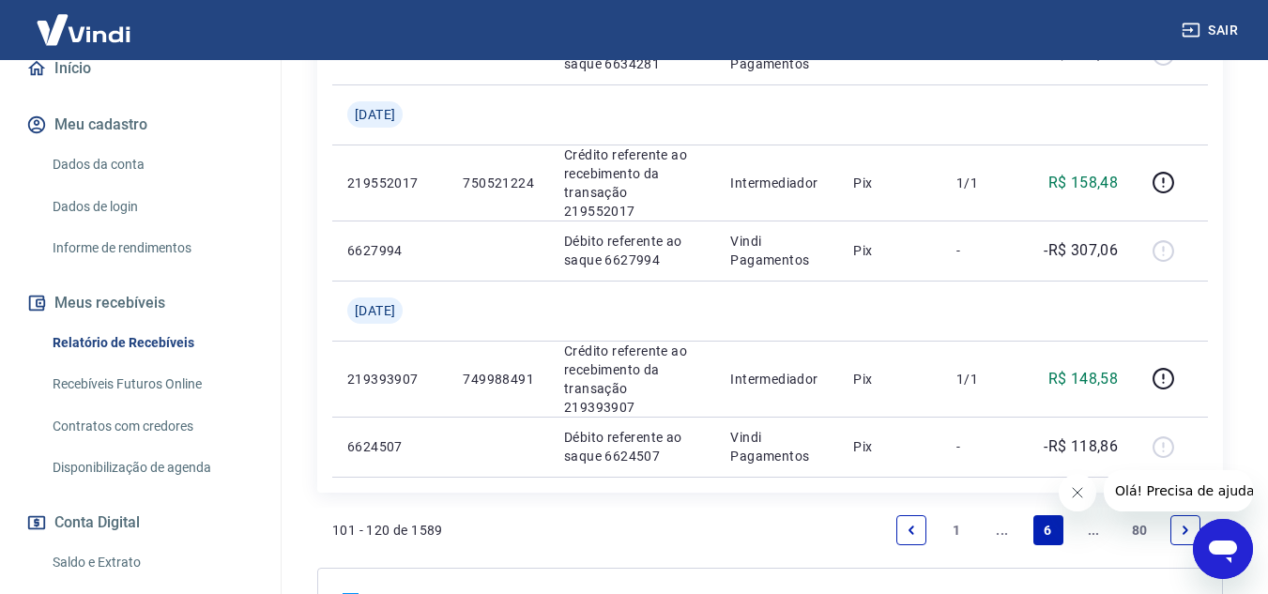
click at [1194, 515] on link "Next page" at bounding box center [1185, 530] width 30 height 30
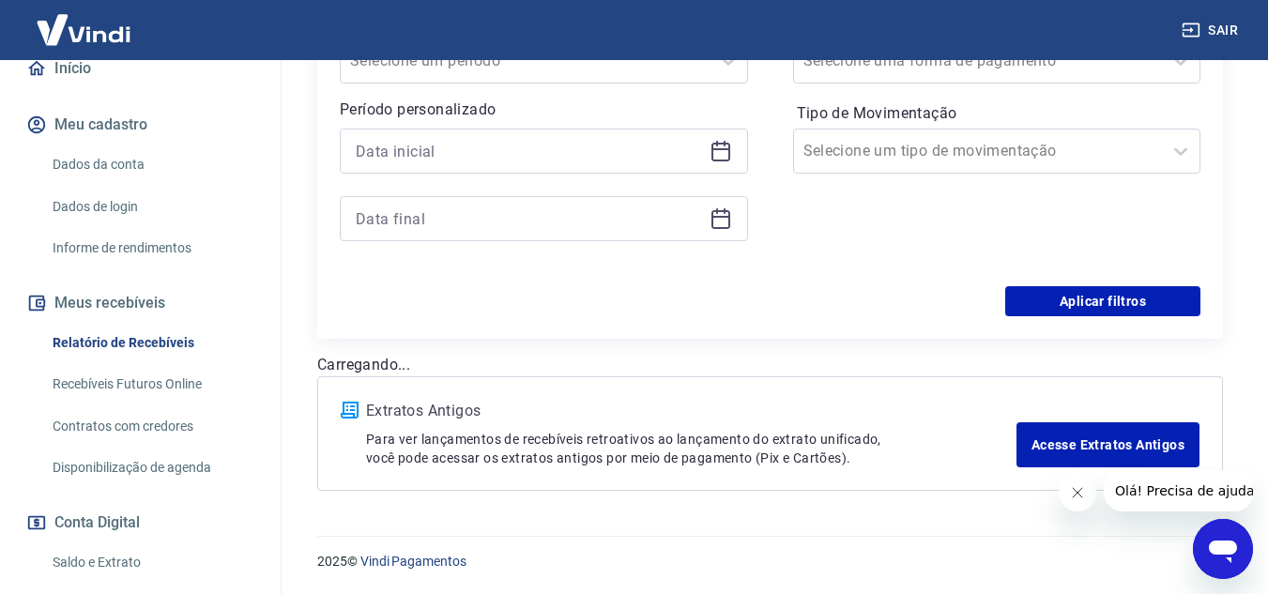
scroll to position [1947, 0]
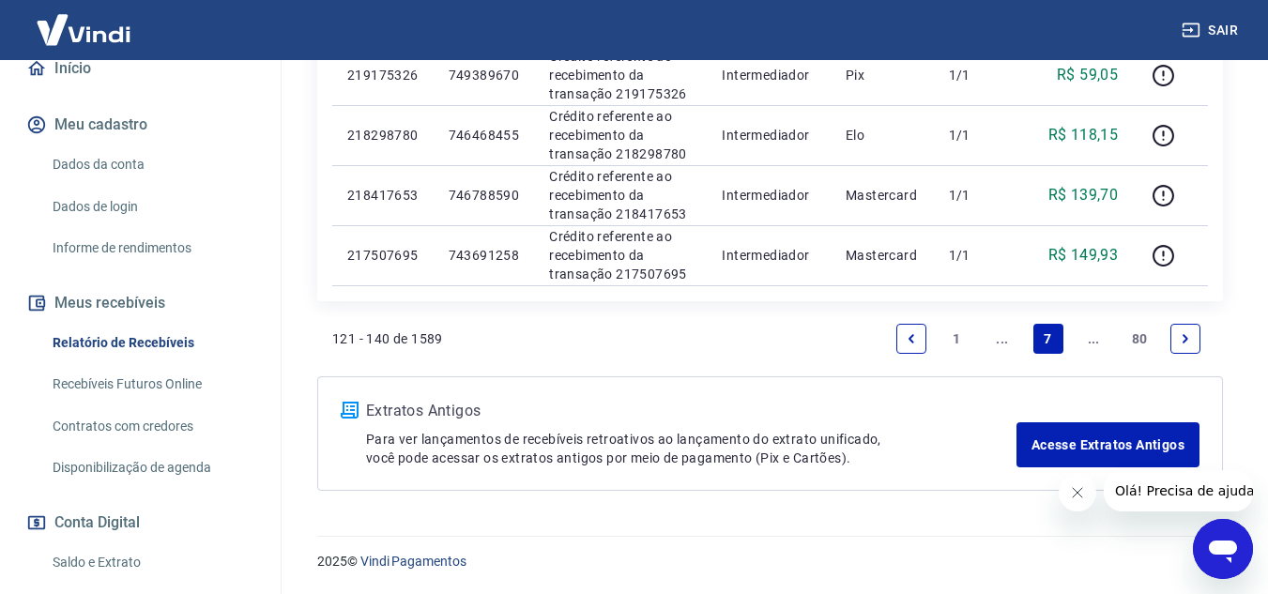
drag, startPoint x: 1191, startPoint y: 339, endPoint x: 791, endPoint y: 151, distance: 441.6
click at [1191, 338] on icon "Next page" at bounding box center [1185, 338] width 13 height 13
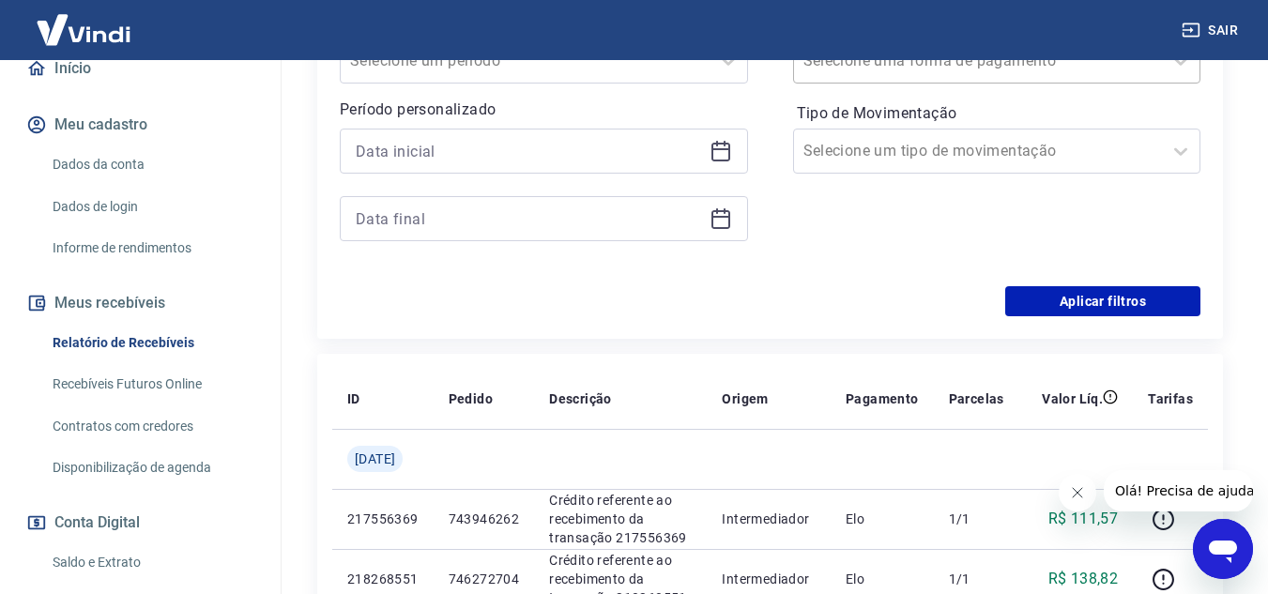
scroll to position [2307, 0]
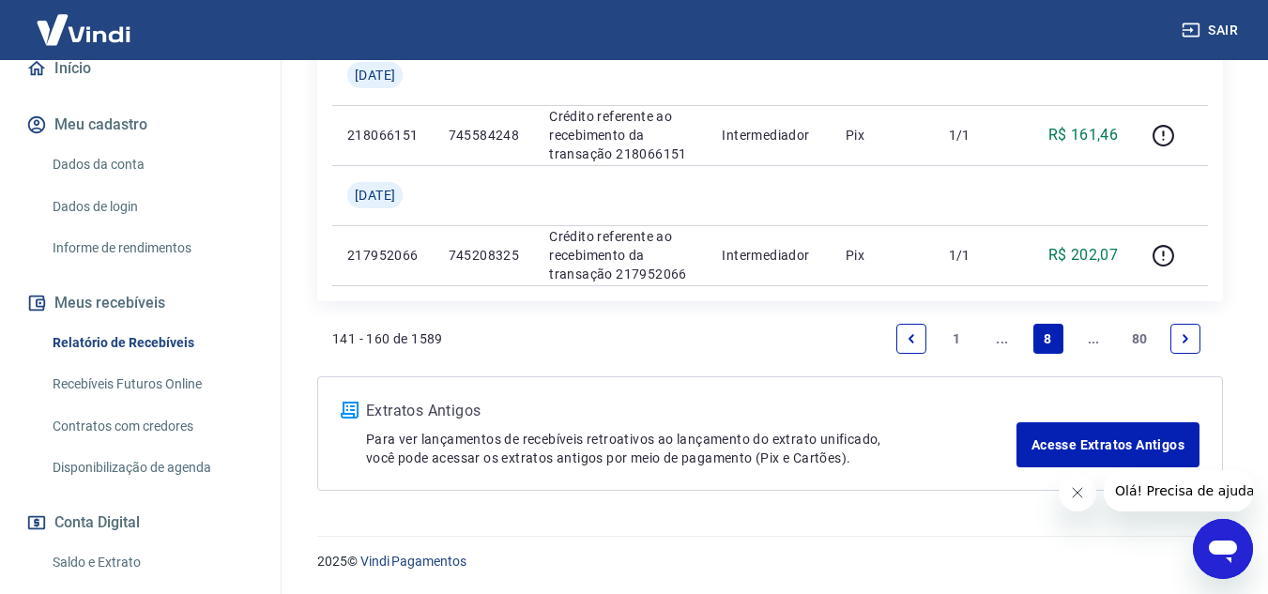
click at [1182, 339] on icon "Next page" at bounding box center [1185, 338] width 13 height 13
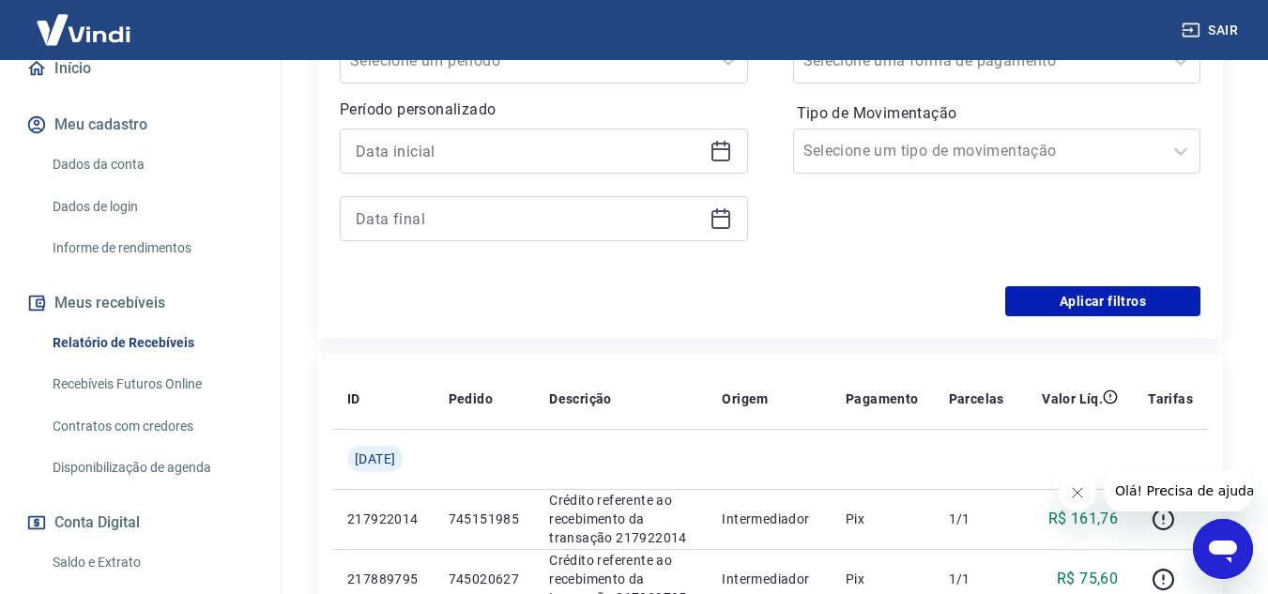
scroll to position [2067, 0]
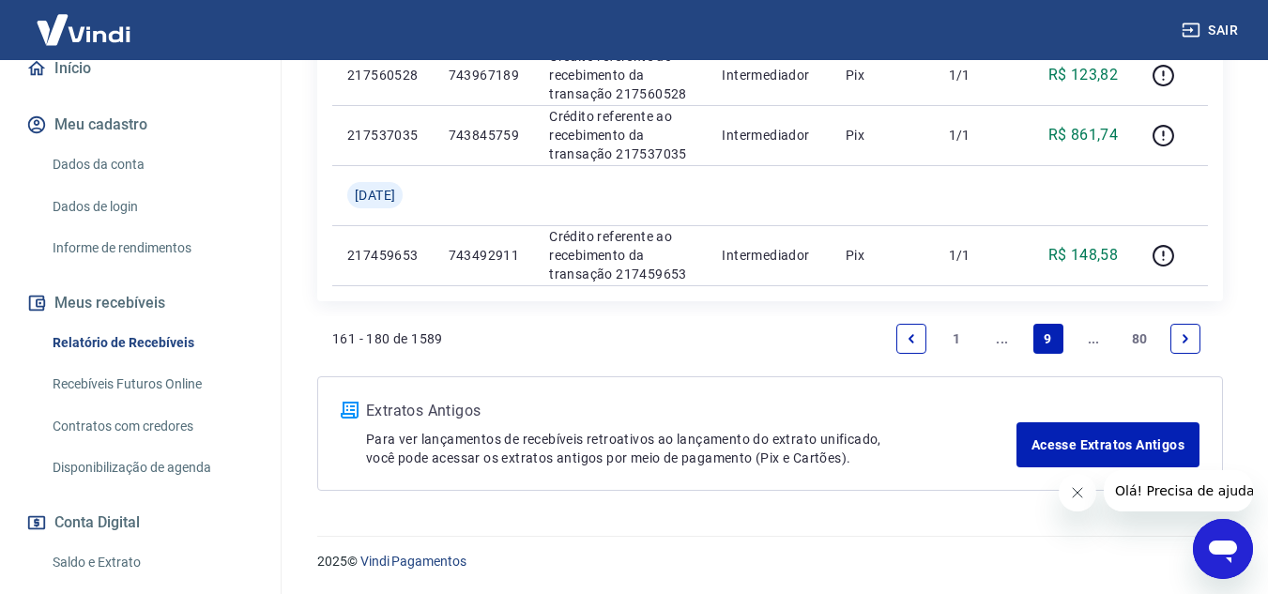
click at [1168, 336] on li "Pagination" at bounding box center [1185, 338] width 45 height 45
click at [1191, 342] on icon "Next page" at bounding box center [1185, 338] width 13 height 13
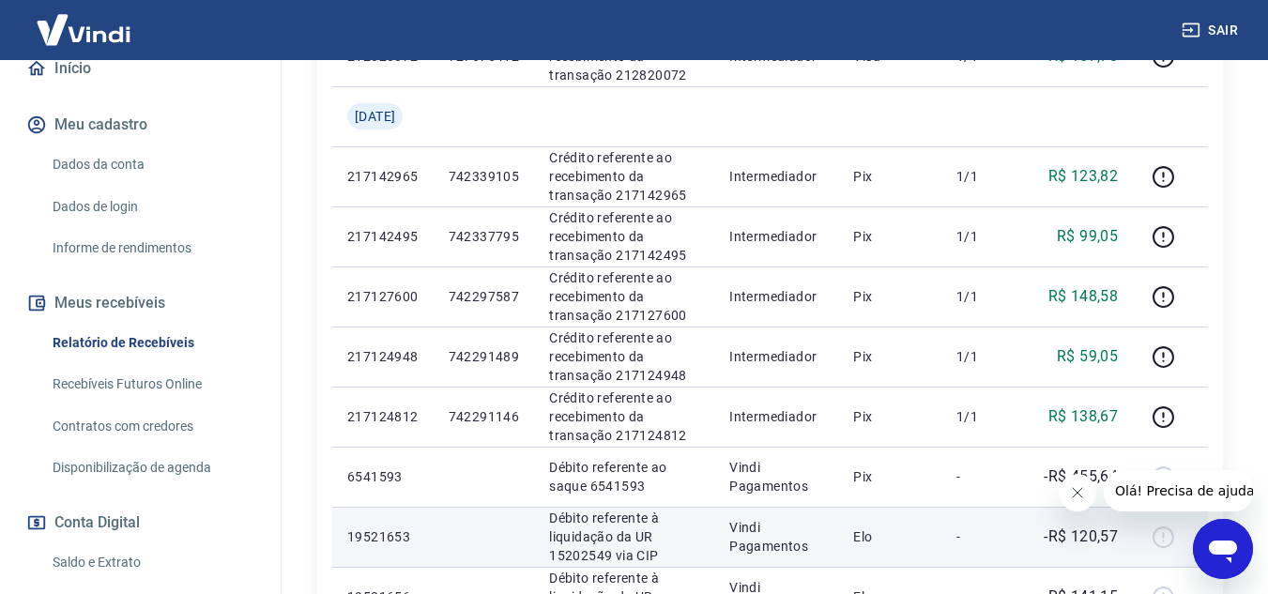
scroll to position [1913, 0]
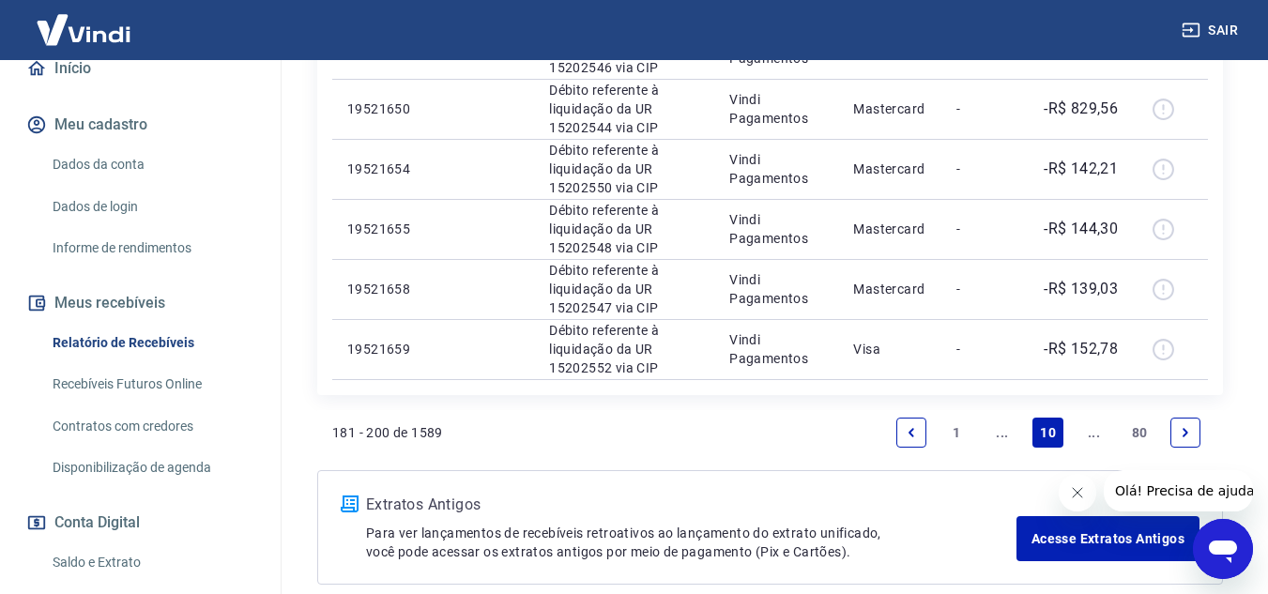
click at [949, 430] on link "1" at bounding box center [956, 433] width 30 height 30
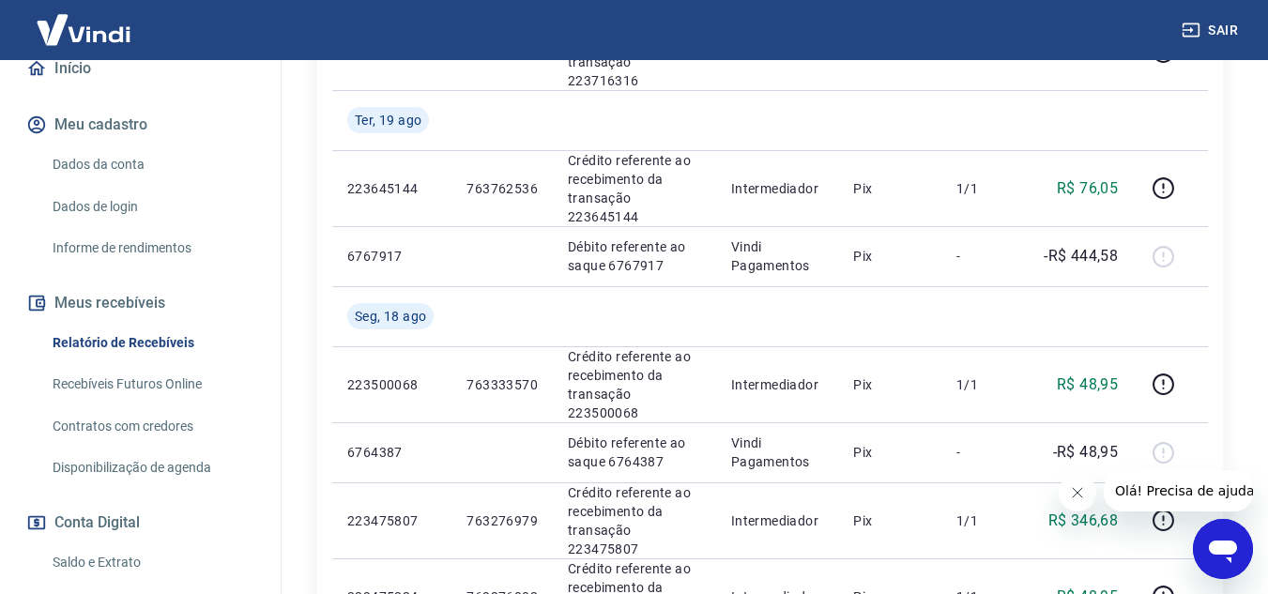
scroll to position [1184, 0]
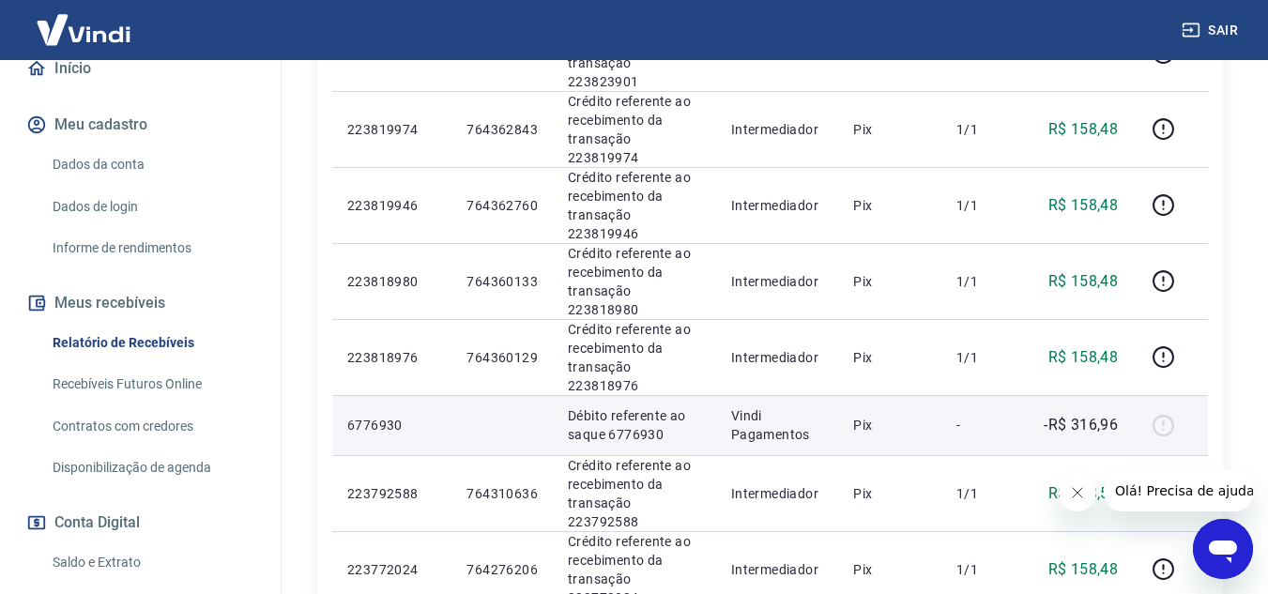
click at [653, 395] on td "Débito referente ao saque 6776930" at bounding box center [634, 425] width 163 height 60
click at [693, 406] on p "Débito referente ao saque 6776930" at bounding box center [634, 425] width 133 height 38
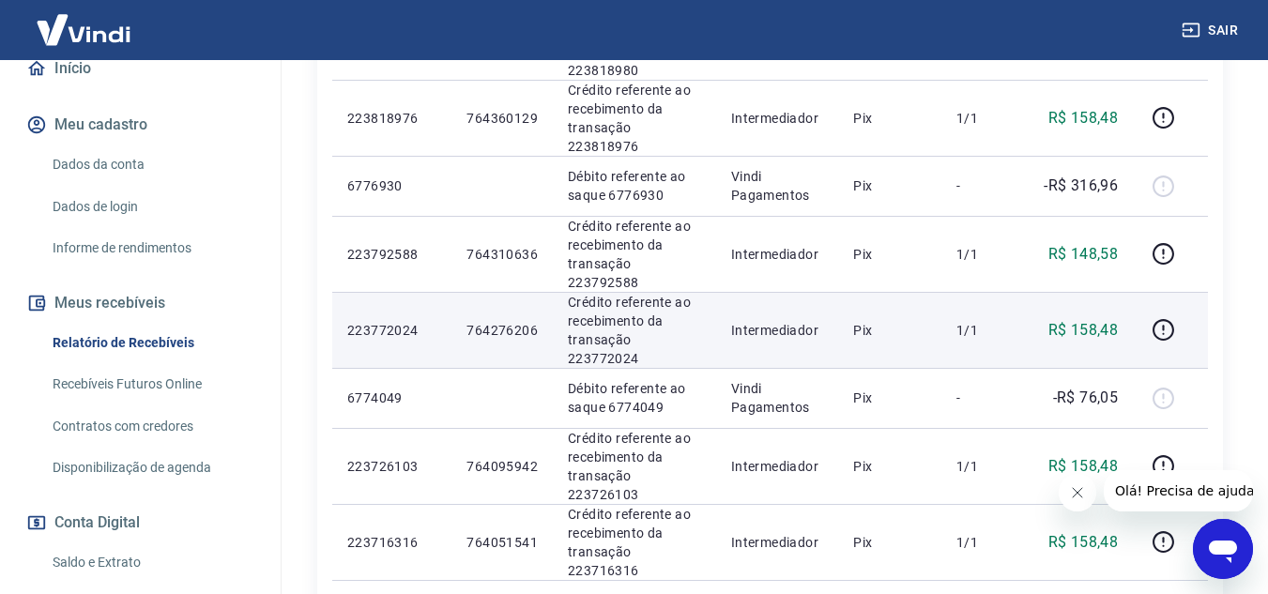
scroll to position [1444, 0]
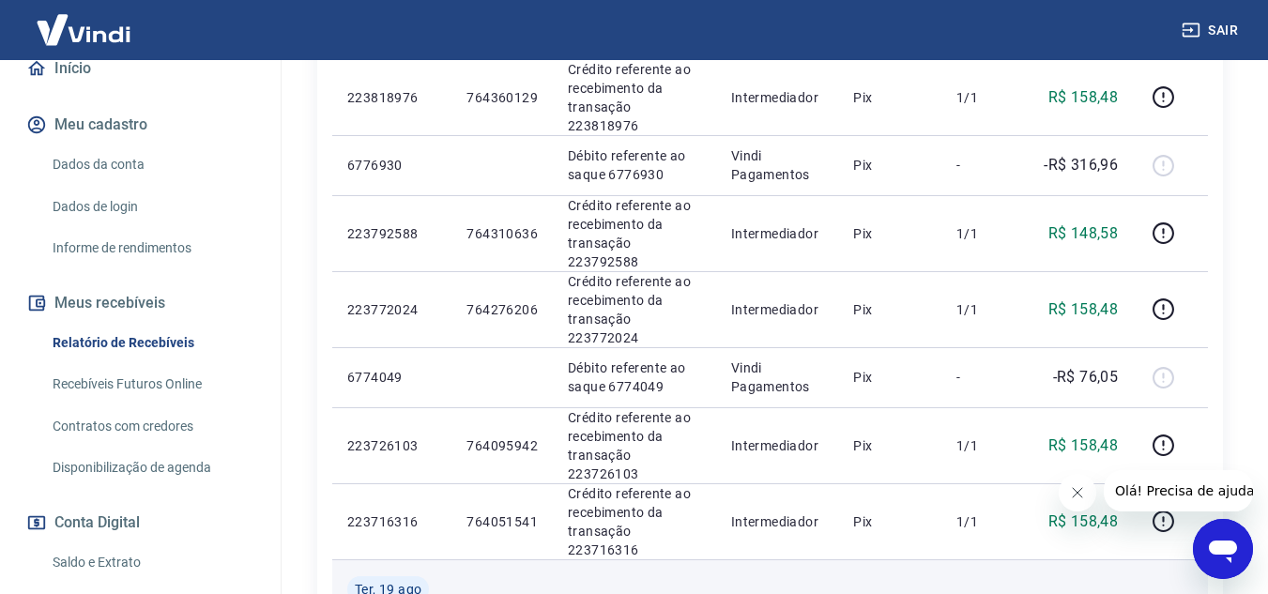
click at [754, 559] on td at bounding box center [777, 589] width 123 height 60
click at [940, 559] on td at bounding box center [889, 589] width 103 height 60
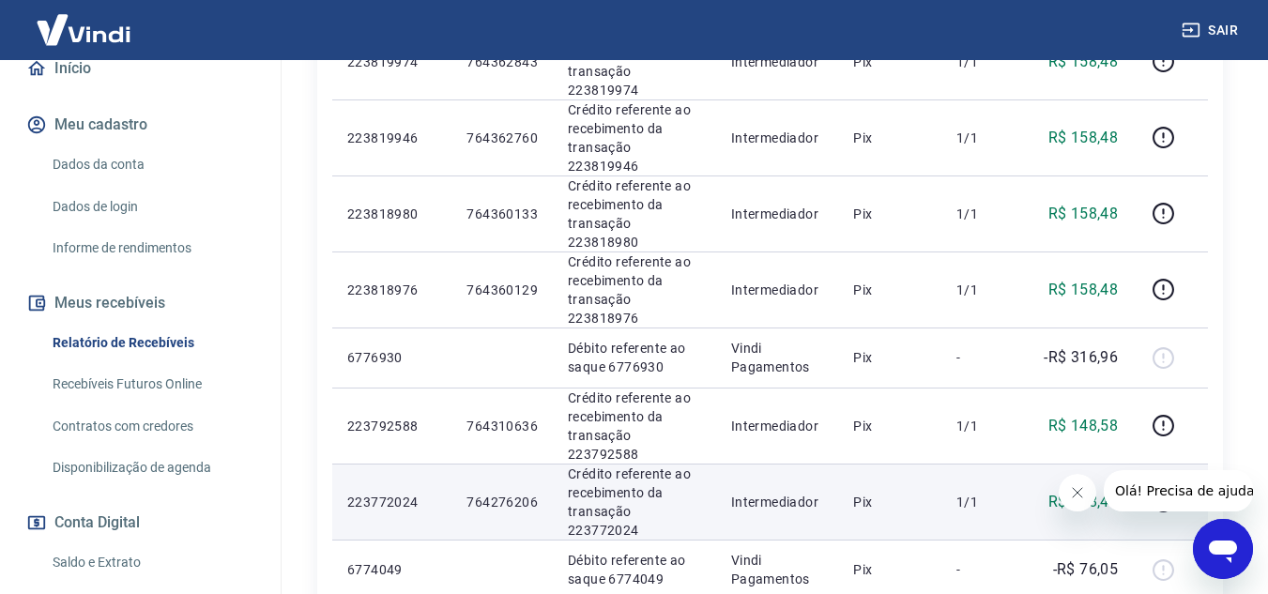
scroll to position [1256, 0]
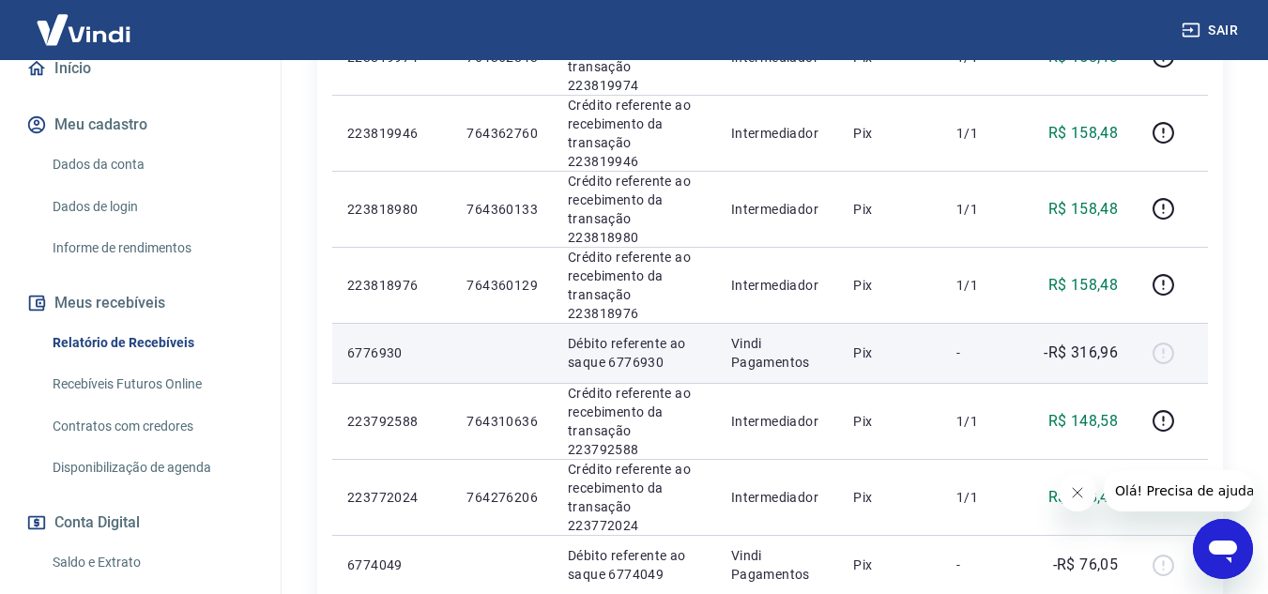
click at [1088, 198] on p "R$ 158,48" at bounding box center [1083, 209] width 70 height 23
click at [1089, 198] on p "R$ 158,48" at bounding box center [1083, 209] width 70 height 23
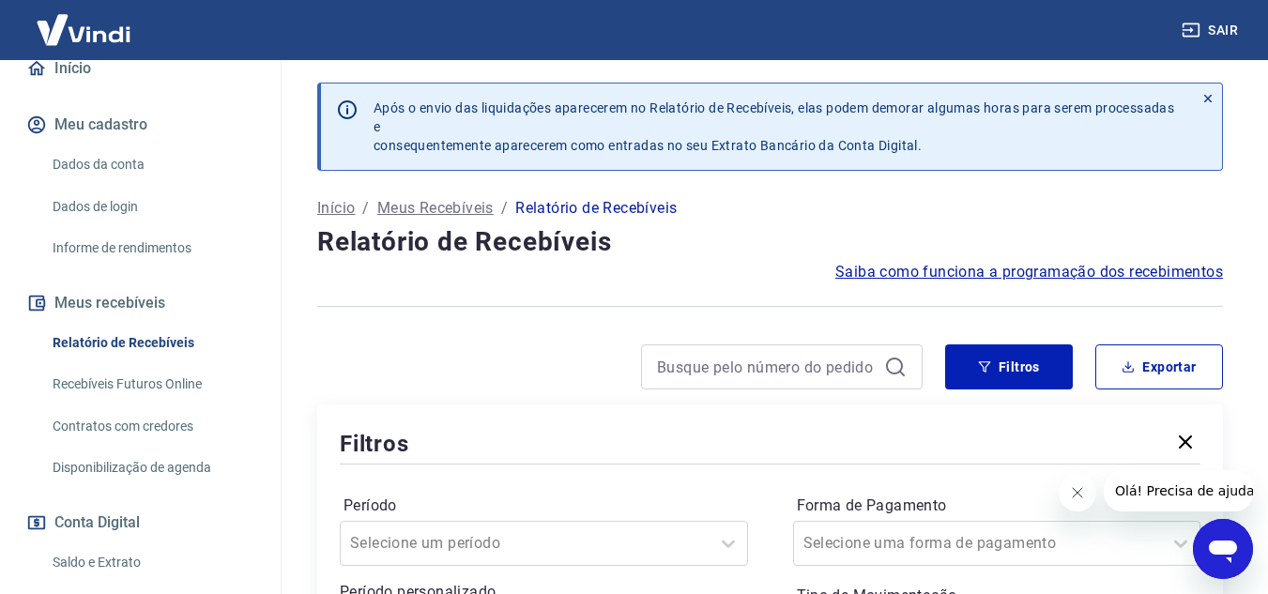
scroll to position [282, 0]
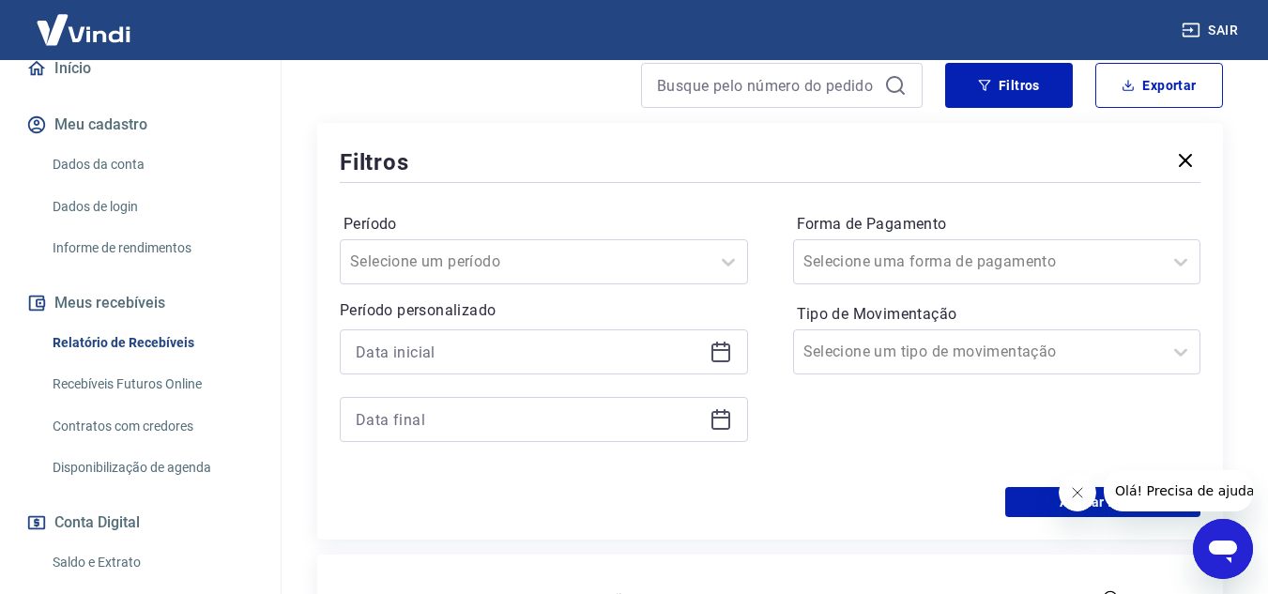
click at [160, 402] on link "Recebíveis Futuros Online" at bounding box center [151, 384] width 213 height 38
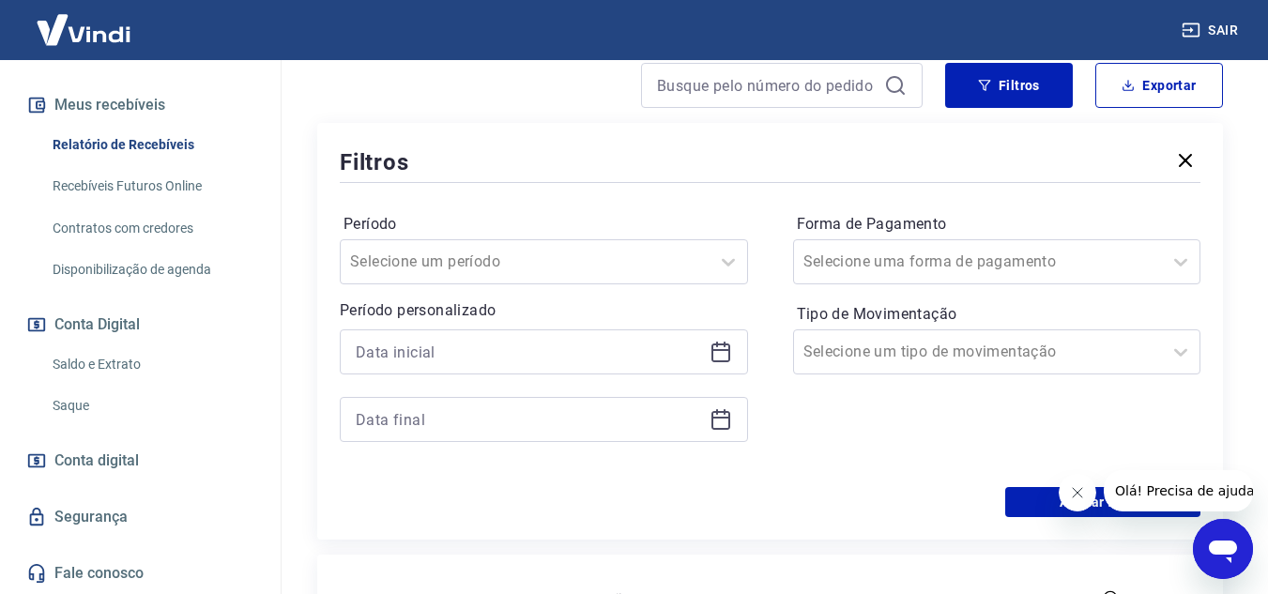
click at [96, 357] on link "Saldo e Extrato" at bounding box center [151, 364] width 213 height 38
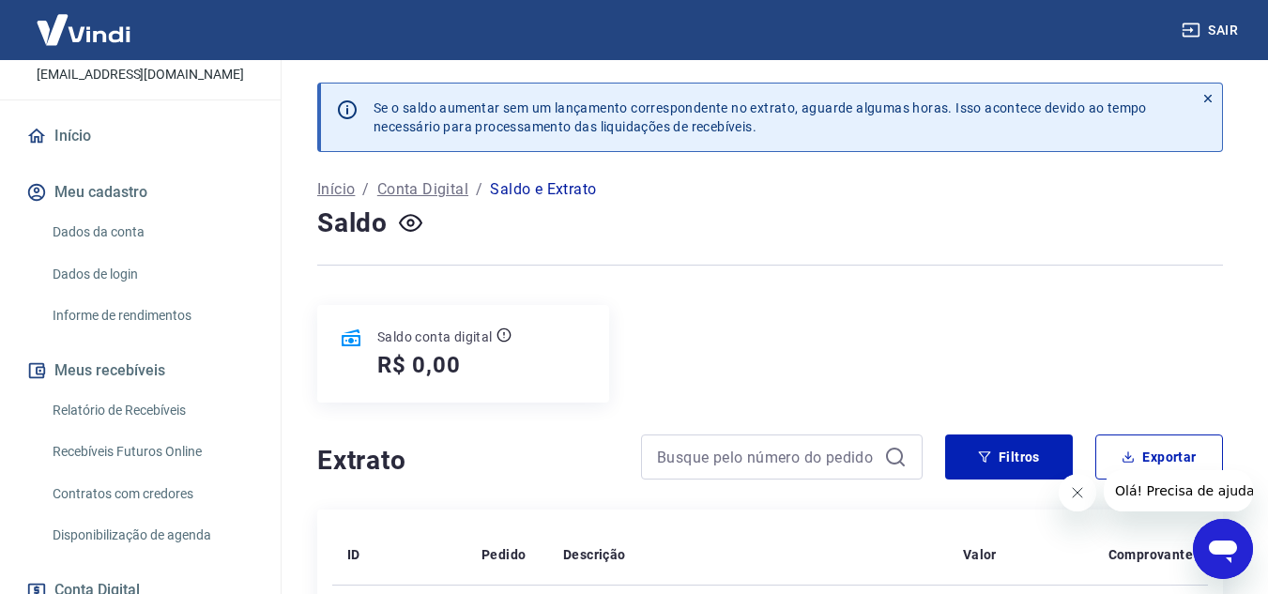
scroll to position [282, 0]
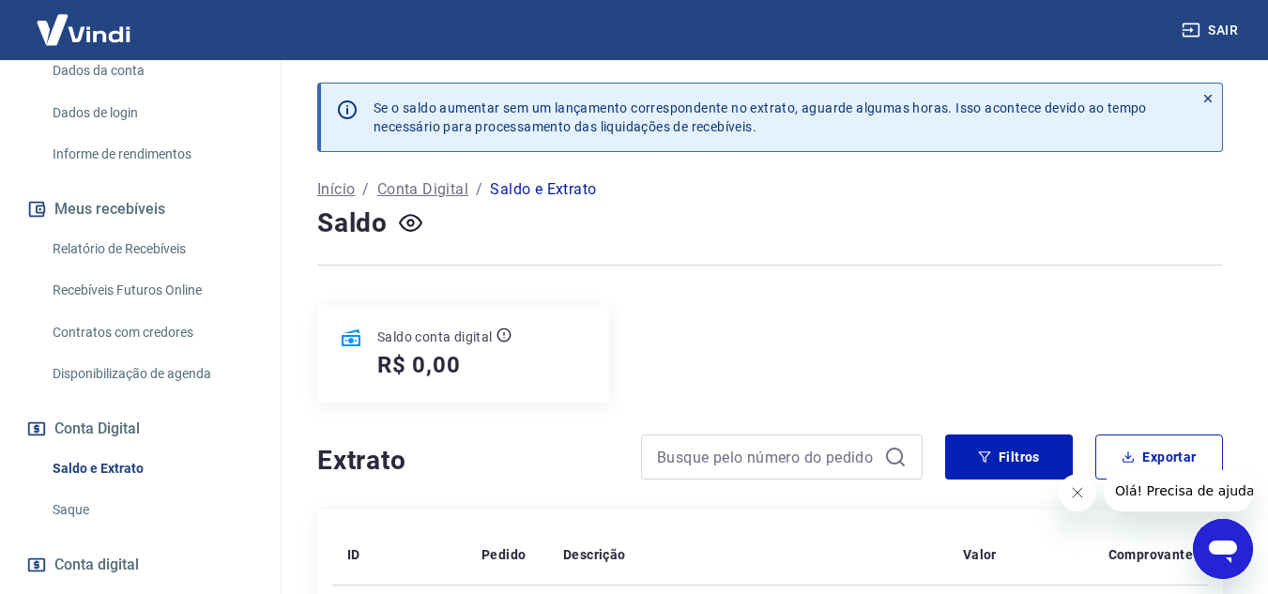
click at [123, 268] on link "Relatório de Recebíveis" at bounding box center [151, 249] width 213 height 38
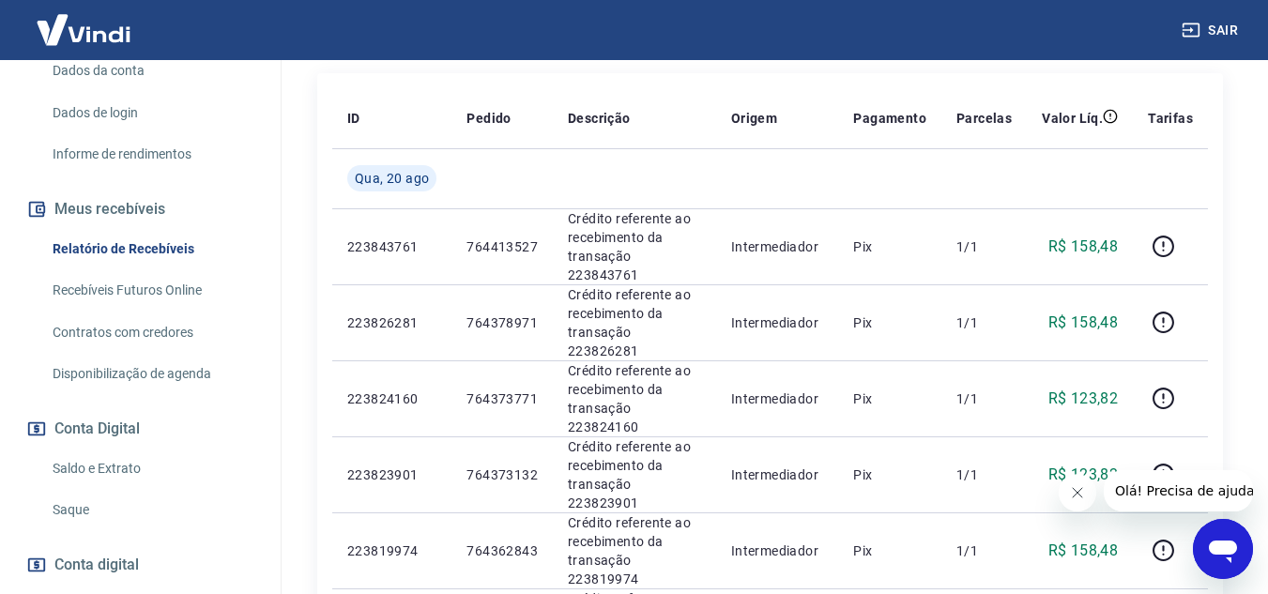
scroll to position [347, 0]
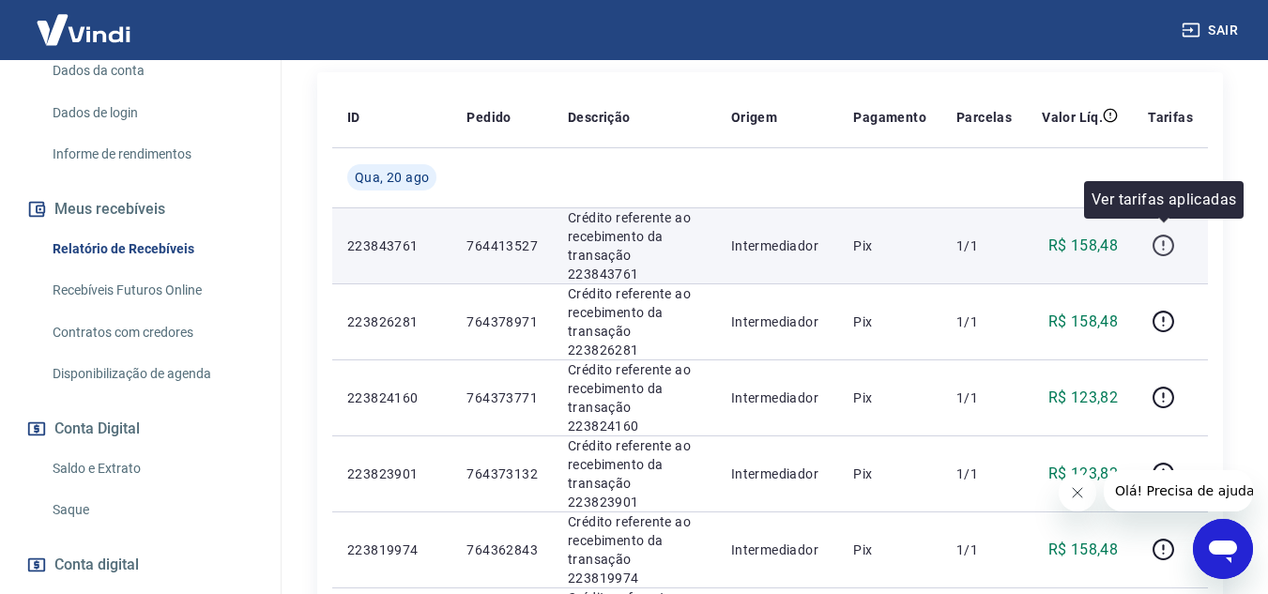
click at [1161, 236] on icon "button" at bounding box center [1162, 245] width 23 height 23
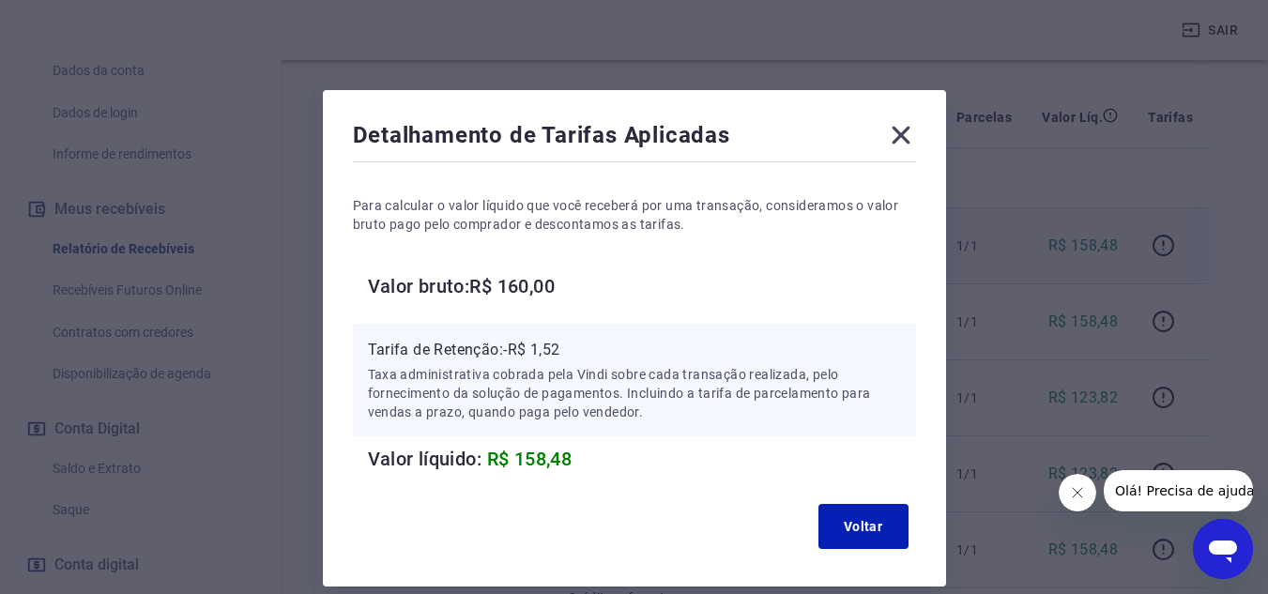
click at [900, 129] on icon at bounding box center [901, 135] width 30 height 30
